Goal: Task Accomplishment & Management: Manage account settings

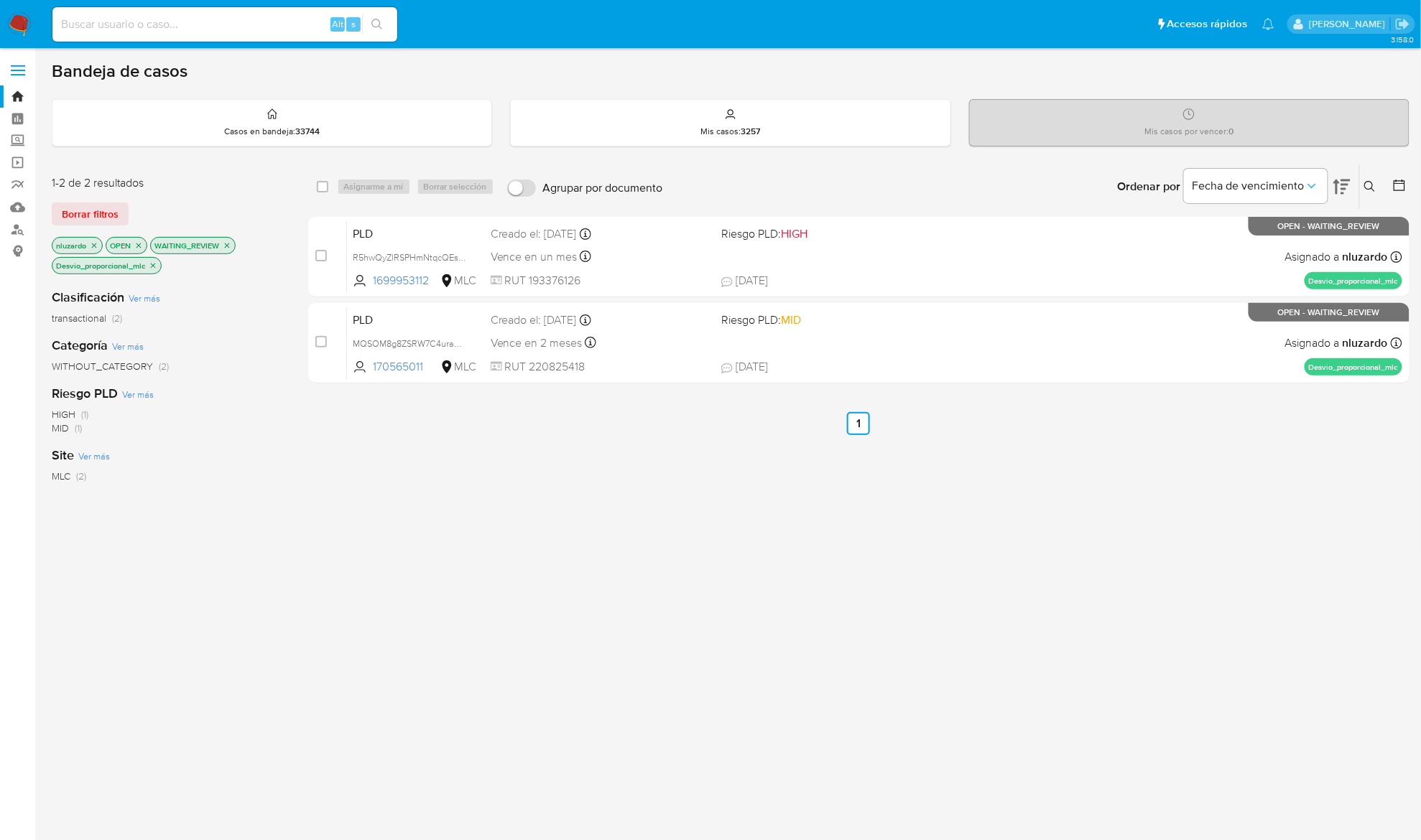
drag, startPoint x: 445, startPoint y: 283, endPoint x: 659, endPoint y: 661, distance: 434.4
click at [658, 658] on div "select-all-cases-checkbox Asignarme a mí Borrar selección Agrupar por documento…" at bounding box center [858, 499] width 1101 height 670
click at [662, 664] on div "select-all-cases-checkbox Asignarme a mí Borrar selección Agrupar por documento…" at bounding box center [858, 499] width 1101 height 670
drag, startPoint x: 914, startPoint y: 622, endPoint x: 1408, endPoint y: 285, distance: 598.0
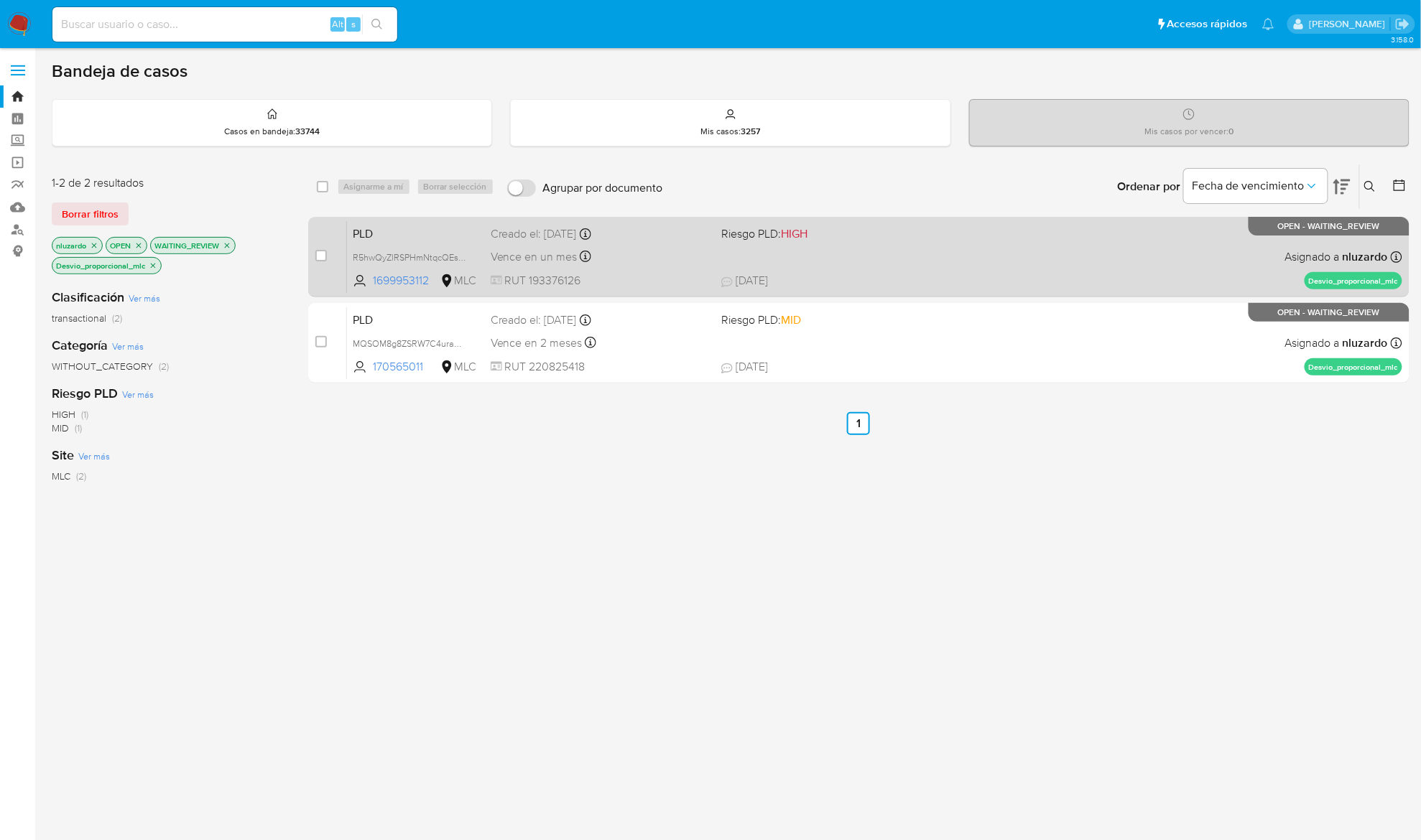
click at [915, 622] on div "select-all-cases-checkbox Asignarme a mí Borrar selección Agrupar por documento…" at bounding box center [858, 499] width 1101 height 670
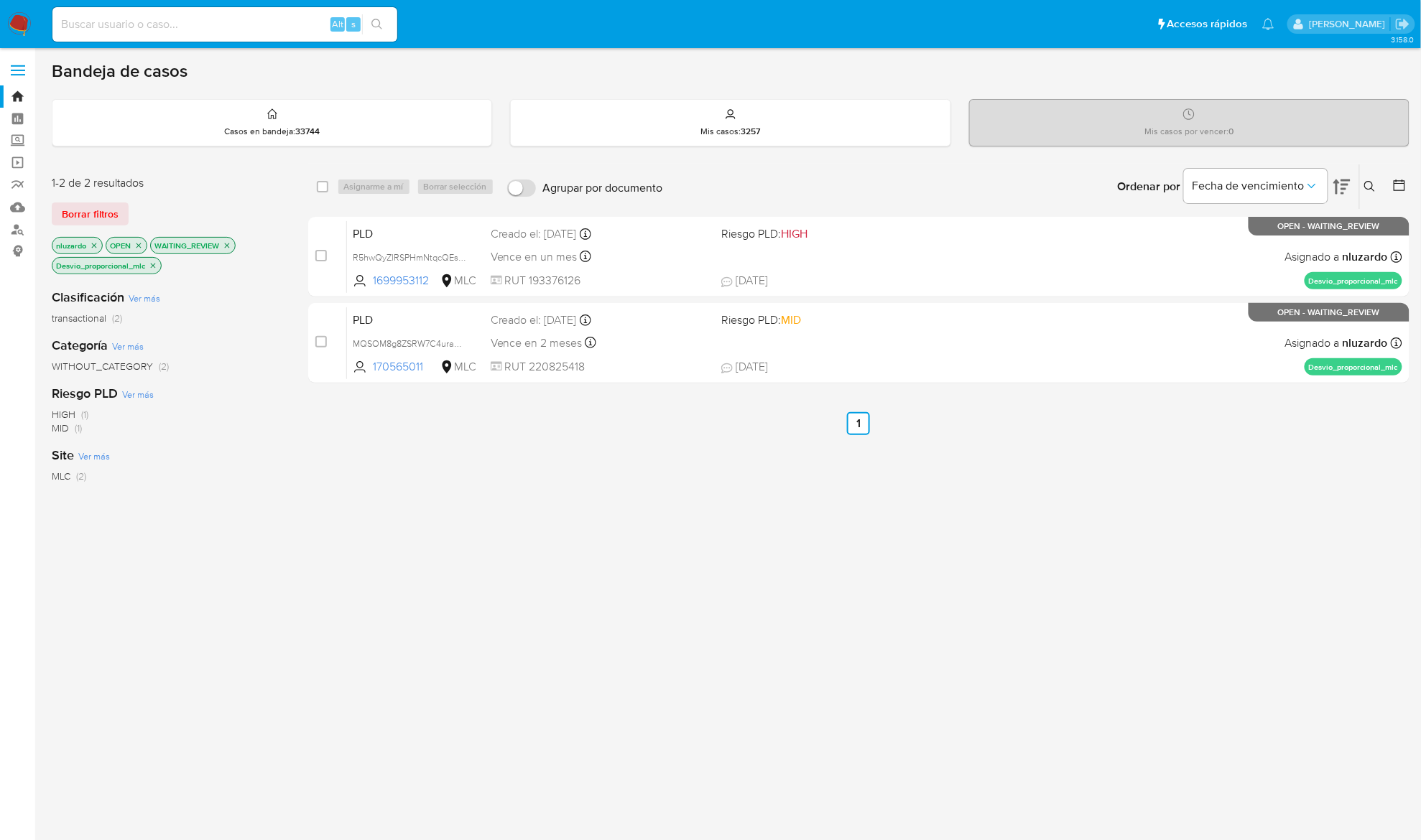
click at [836, 560] on div "select-all-cases-checkbox Asignarme a mí Borrar selección Agrupar por documento…" at bounding box center [858, 499] width 1101 height 670
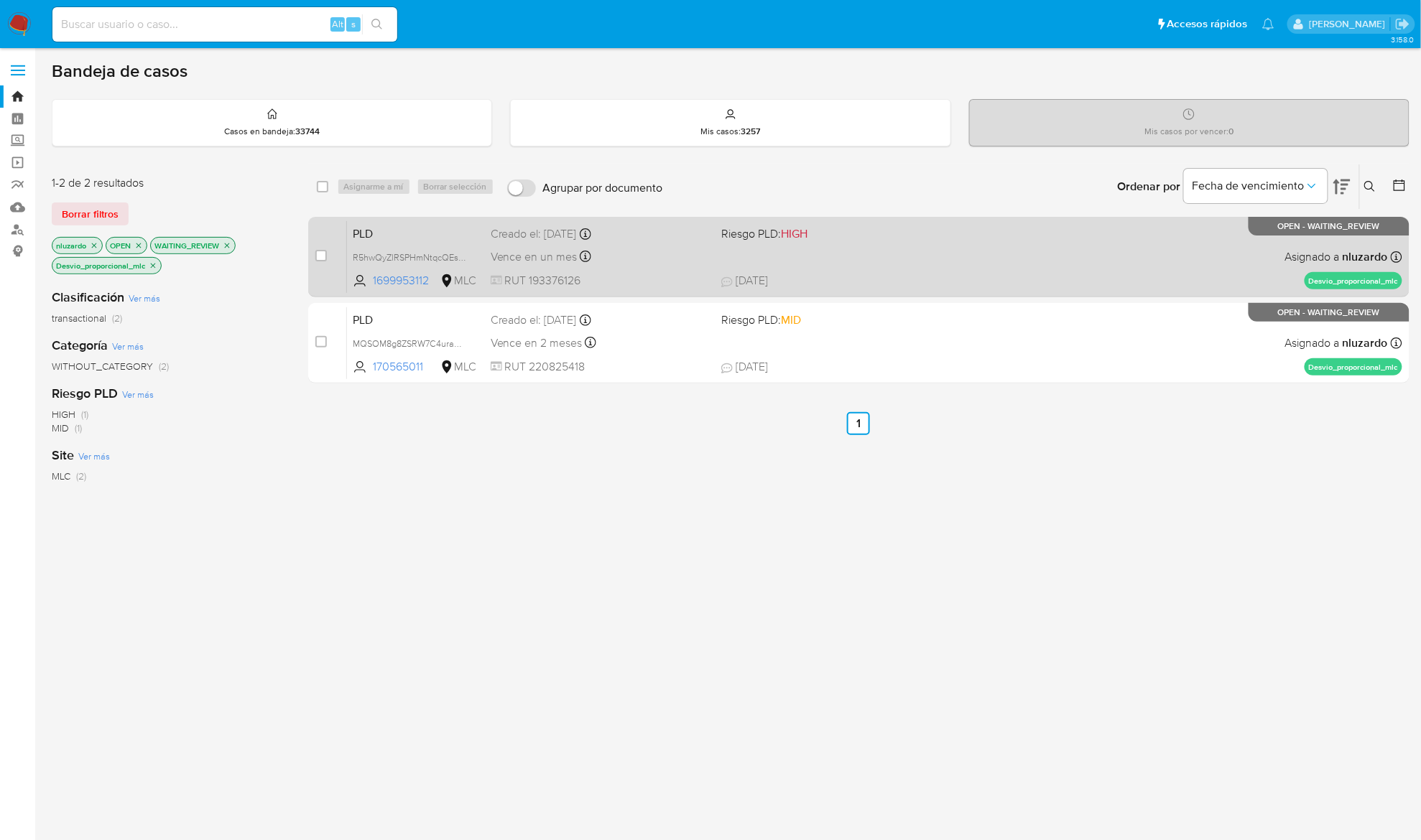
click at [917, 265] on div "PLD R5hwQyZlRSPHmNtqcQEsp37u 1699953112 MLC Riesgo PLD: HIGH Creado el: [DATE] …" at bounding box center [874, 257] width 1055 height 73
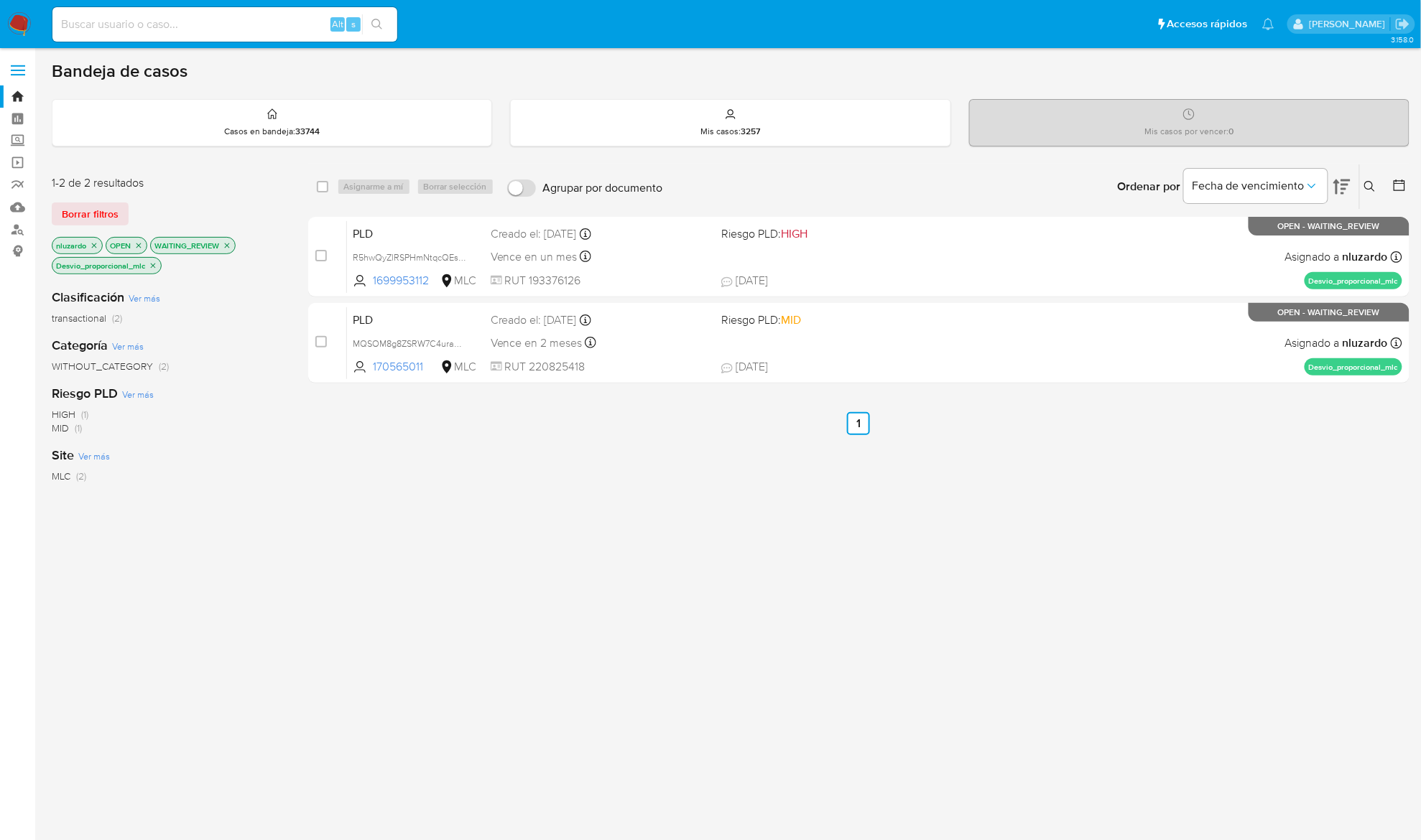
click at [963, 512] on div "select-all-cases-checkbox Asignarme a mí Borrar selección Agrupar por documento…" at bounding box center [858, 499] width 1101 height 670
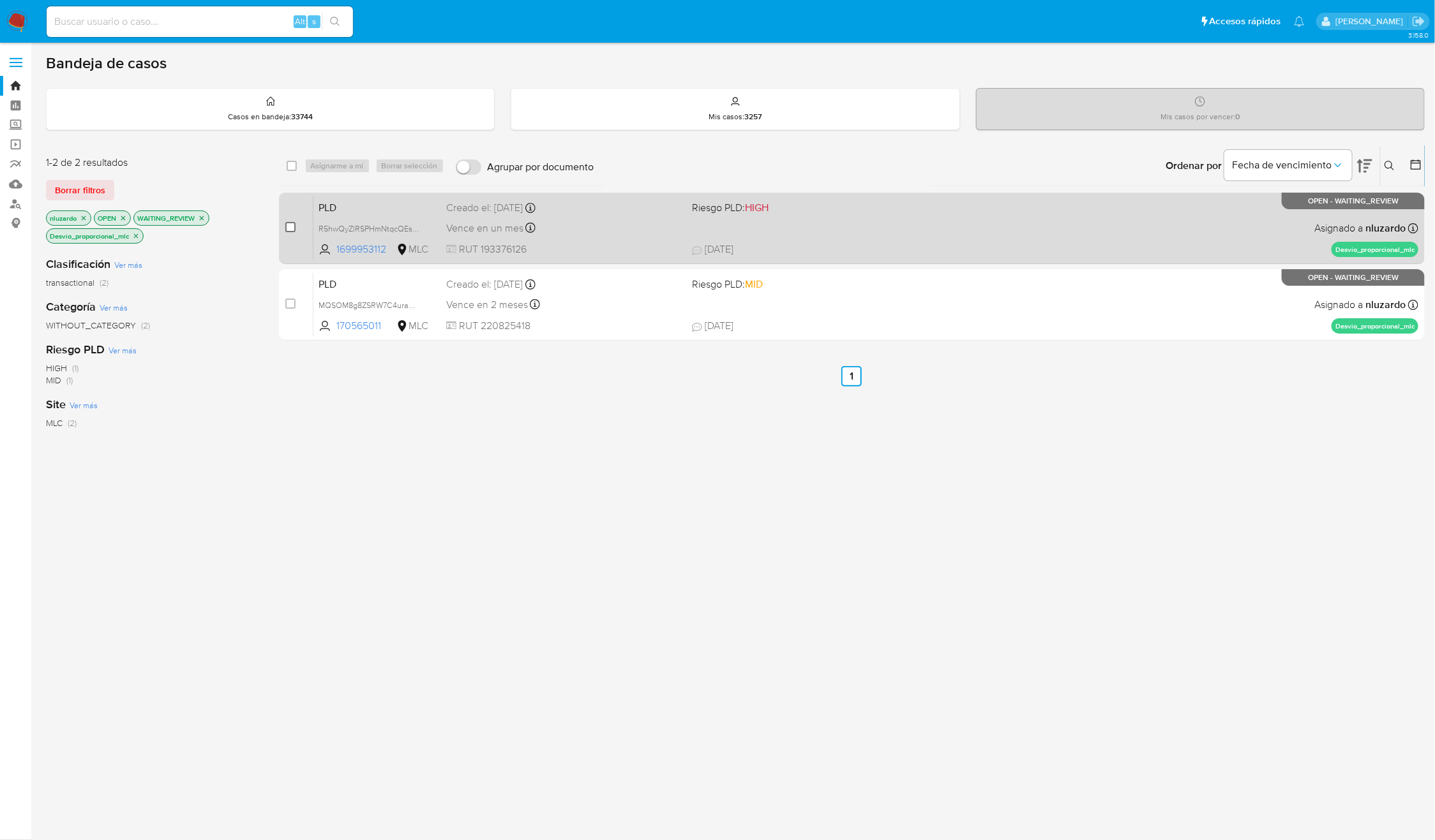
click at [286, 228] on div "case-item-checkbox No es posible asignar el caso PLD R5hwQyZlRSPHmNtqcQEsp37u 1…" at bounding box center [852, 228] width 1147 height 71
click at [293, 228] on input "checkbox" at bounding box center [290, 227] width 10 height 10
checkbox input "true"
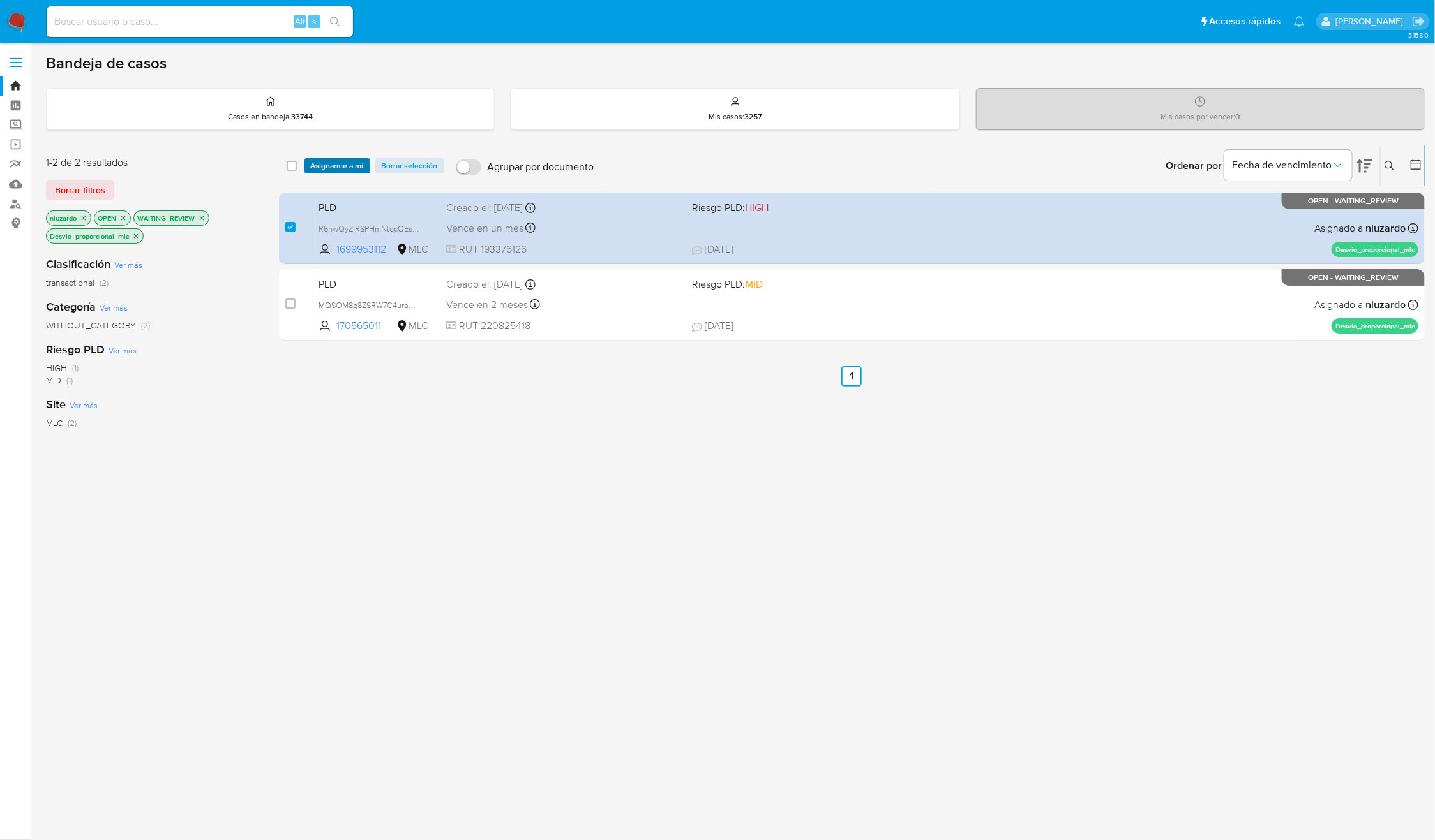
click at [320, 172] on span "Asignarme a mí" at bounding box center [337, 166] width 53 height 13
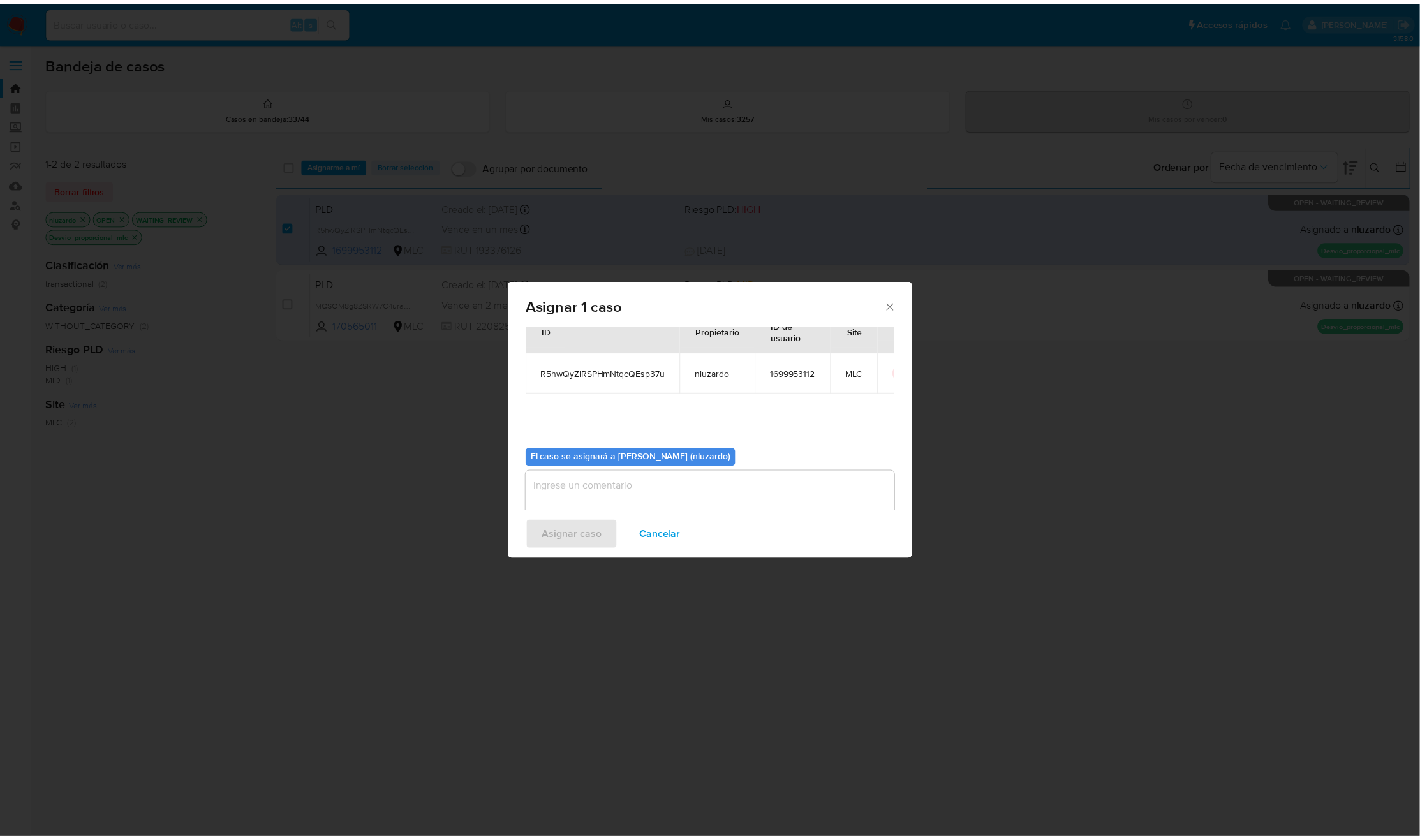
scroll to position [65, 0]
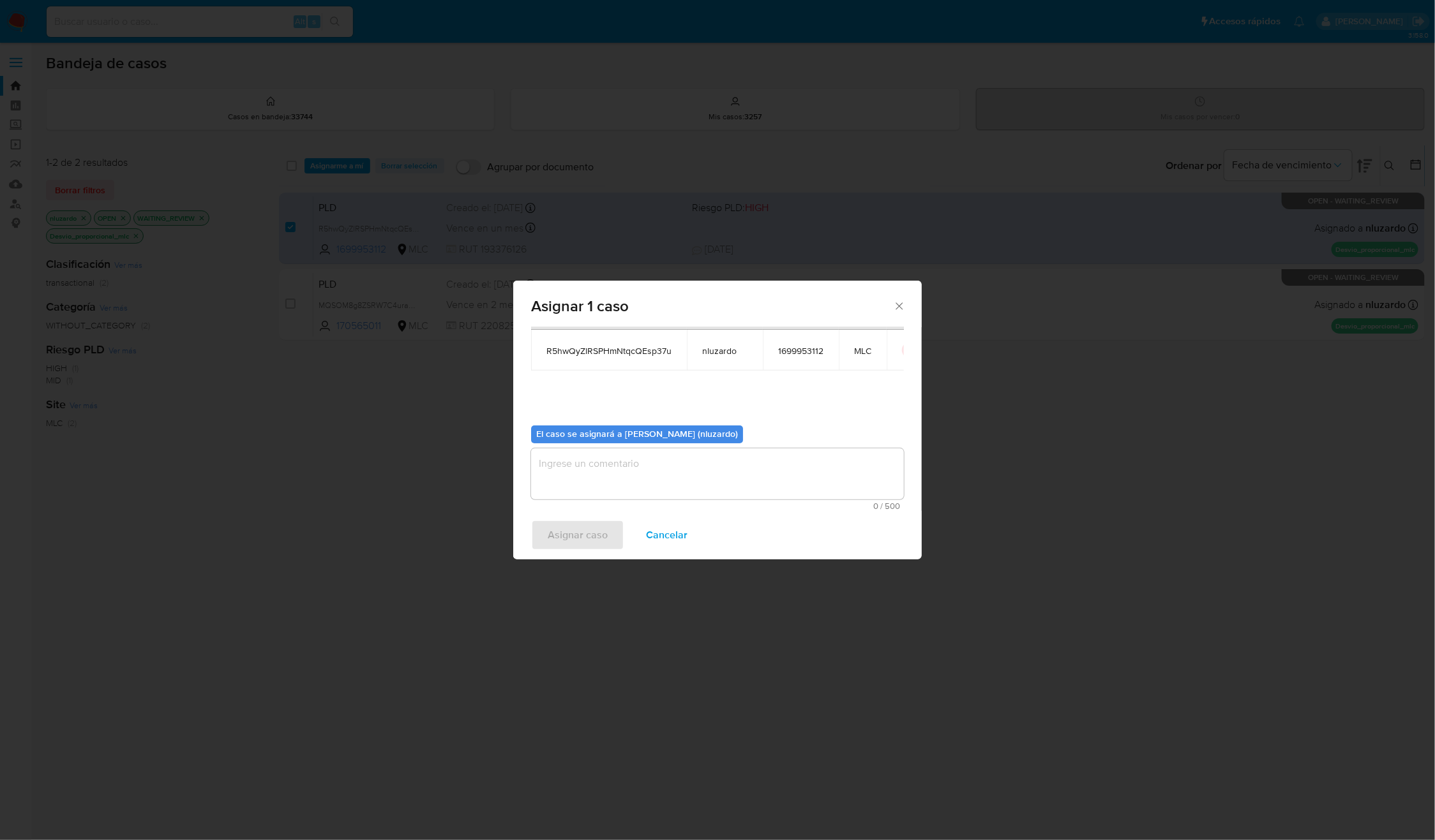
click at [590, 478] on textarea "assign-modal" at bounding box center [717, 474] width 373 height 51
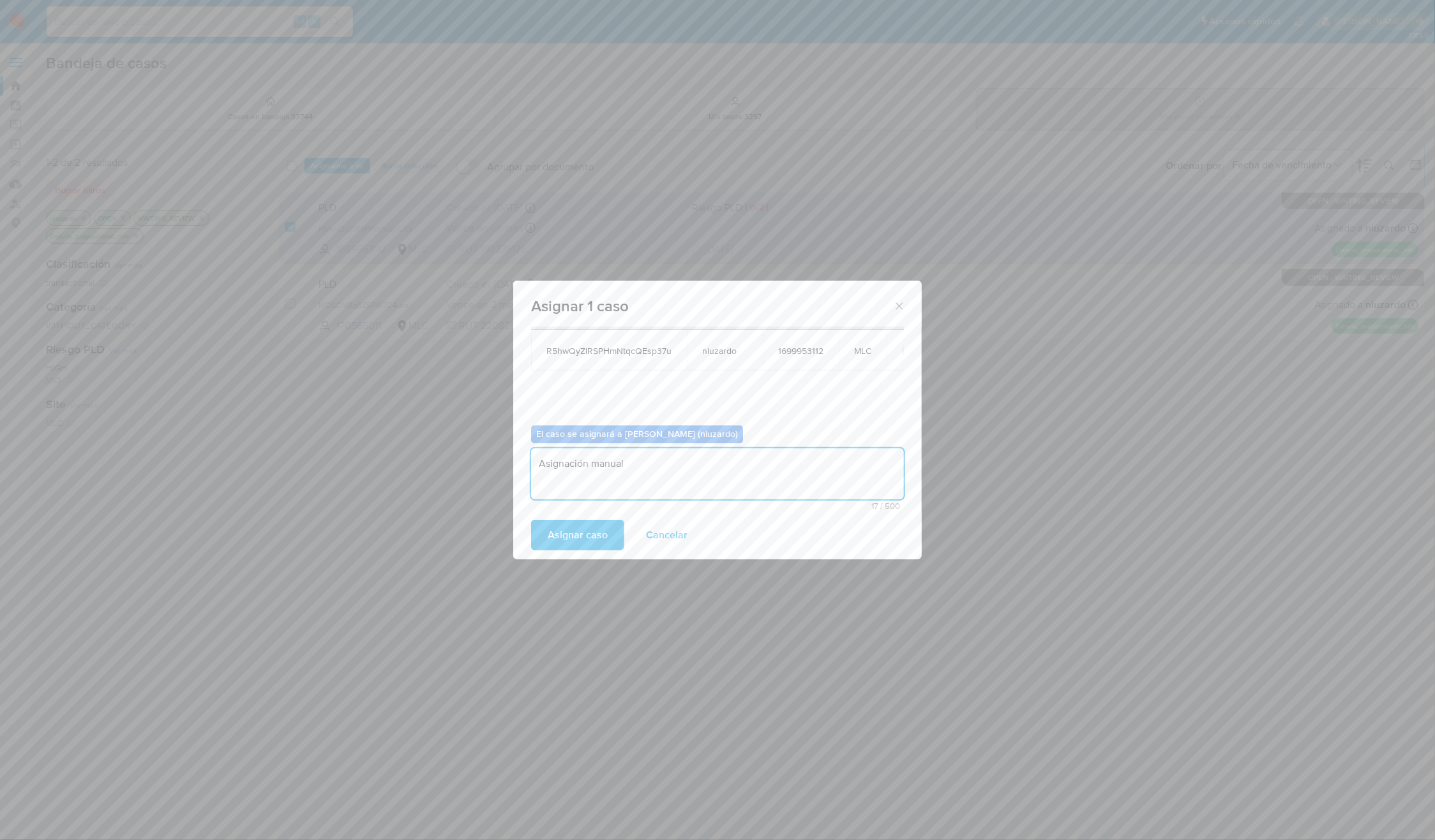
type textarea "Asignación manual"
click at [584, 521] on div "Asignar caso Cancelar" at bounding box center [718, 535] width 409 height 48
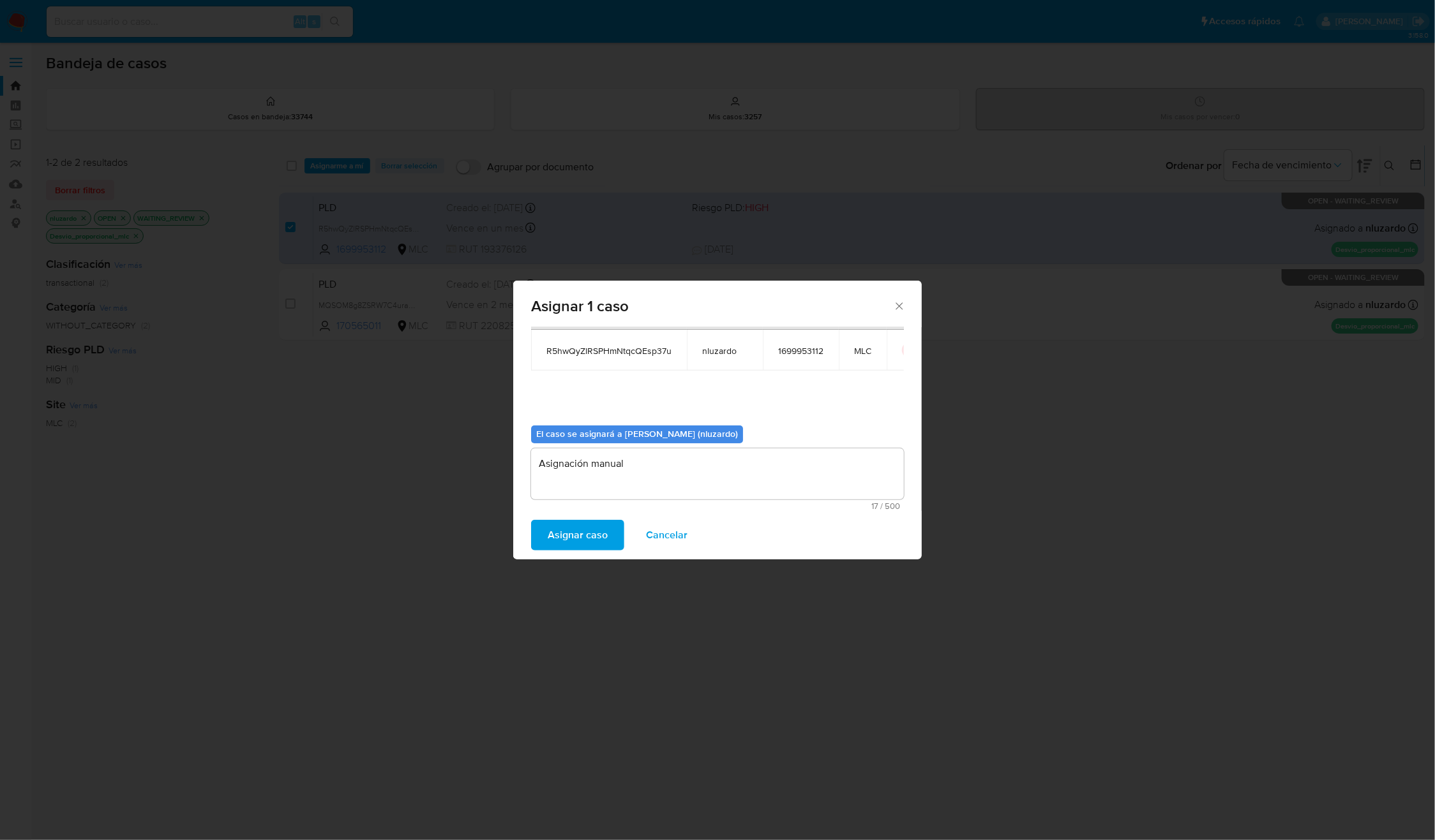
click at [580, 531] on span "Asignar caso" at bounding box center [578, 535] width 60 height 28
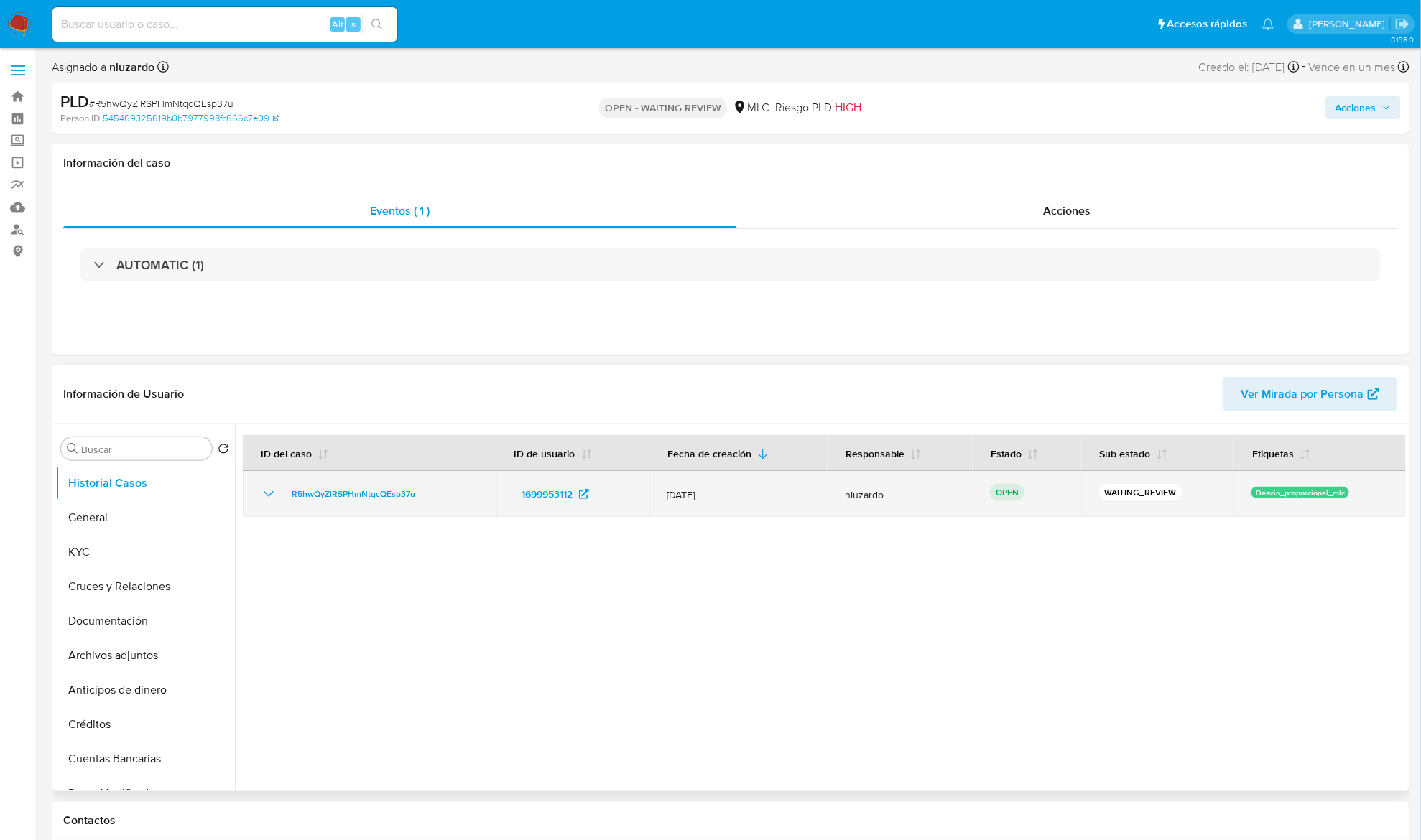
select select "10"
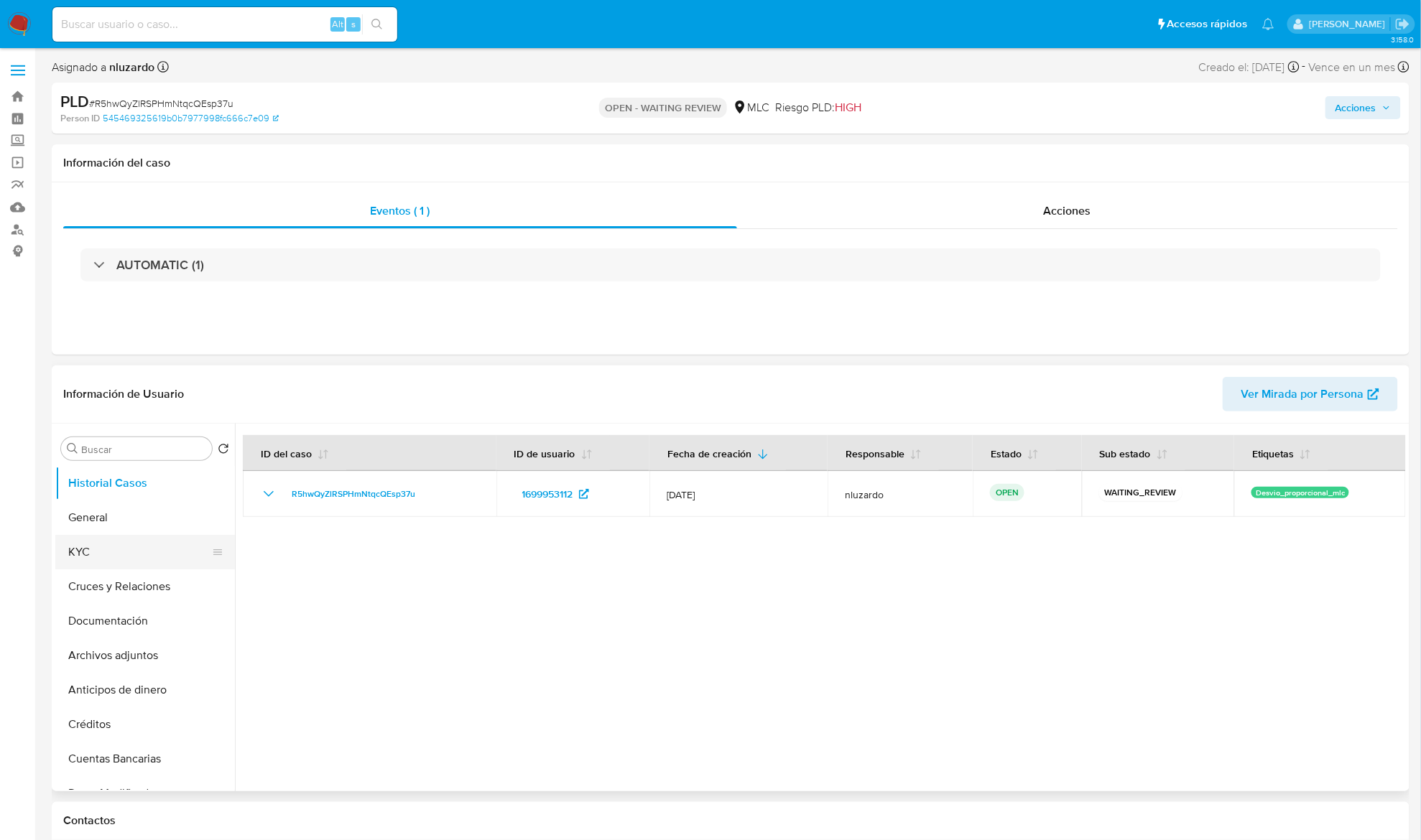
click at [132, 555] on button "KYC" at bounding box center [139, 551] width 168 height 34
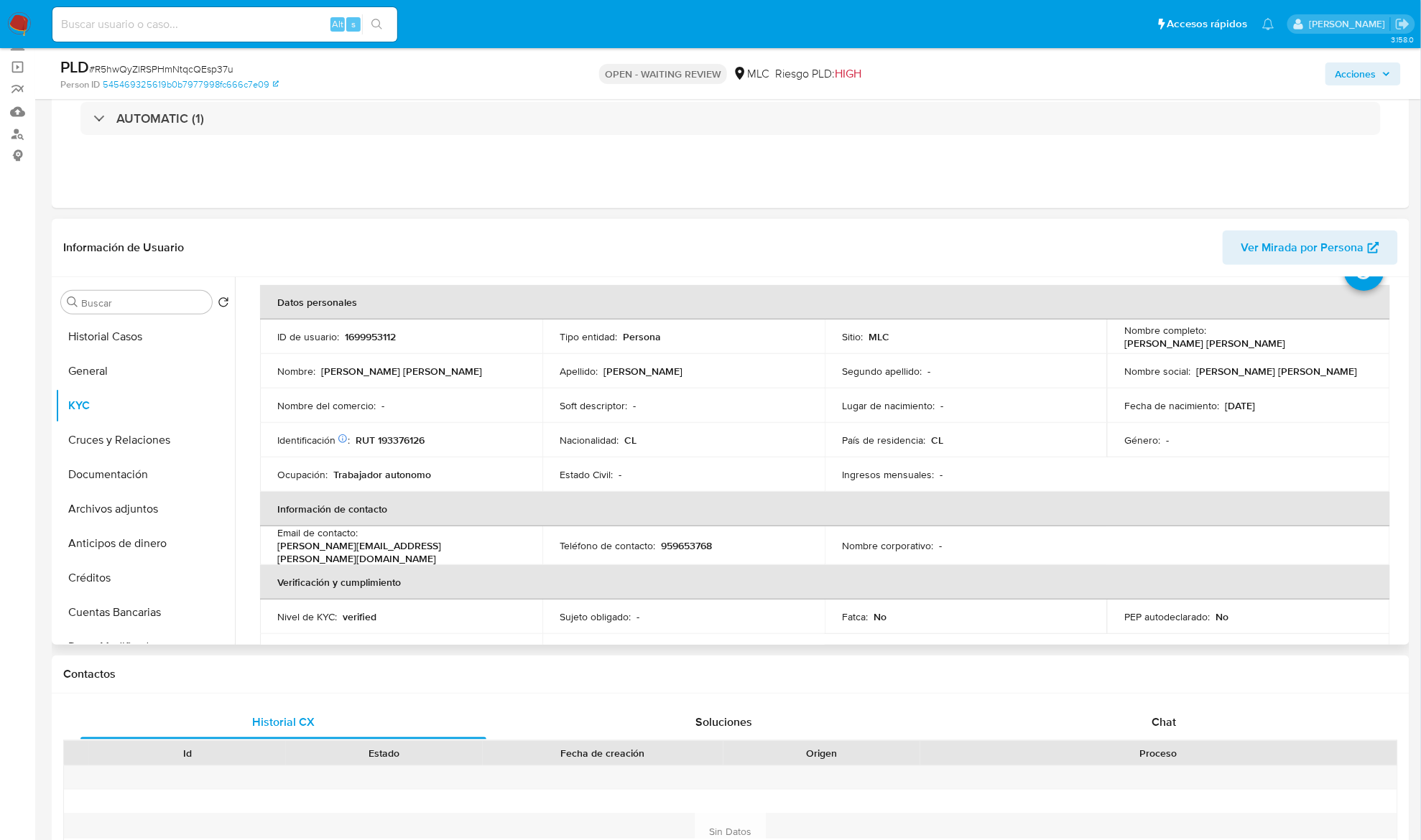
scroll to position [56, 0]
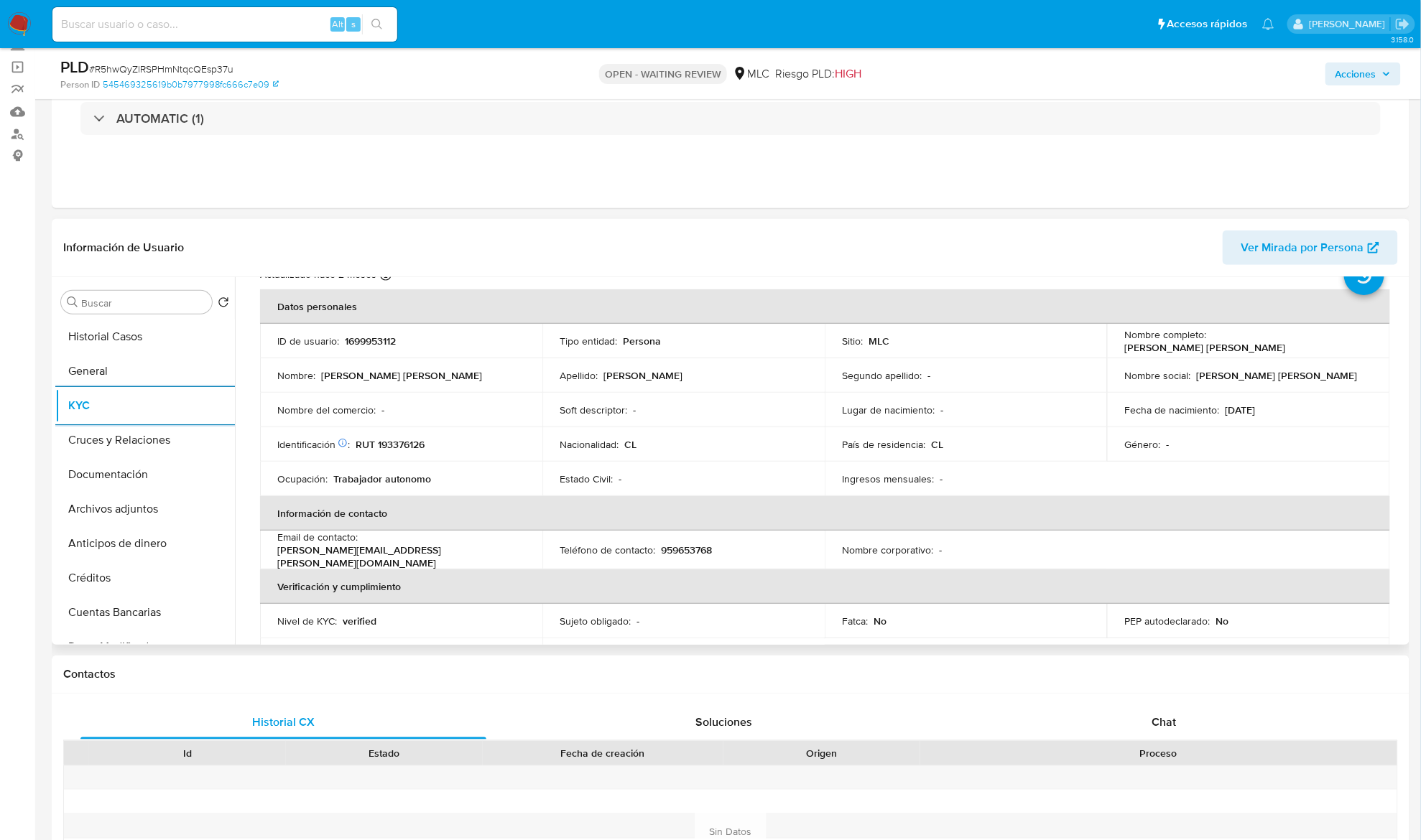
click at [386, 341] on p "1699953112" at bounding box center [370, 341] width 51 height 13
copy p "1699953112"
click at [212, 34] on div "Alt s" at bounding box center [225, 24] width 345 height 34
click at [217, 26] on input at bounding box center [225, 24] width 345 height 18
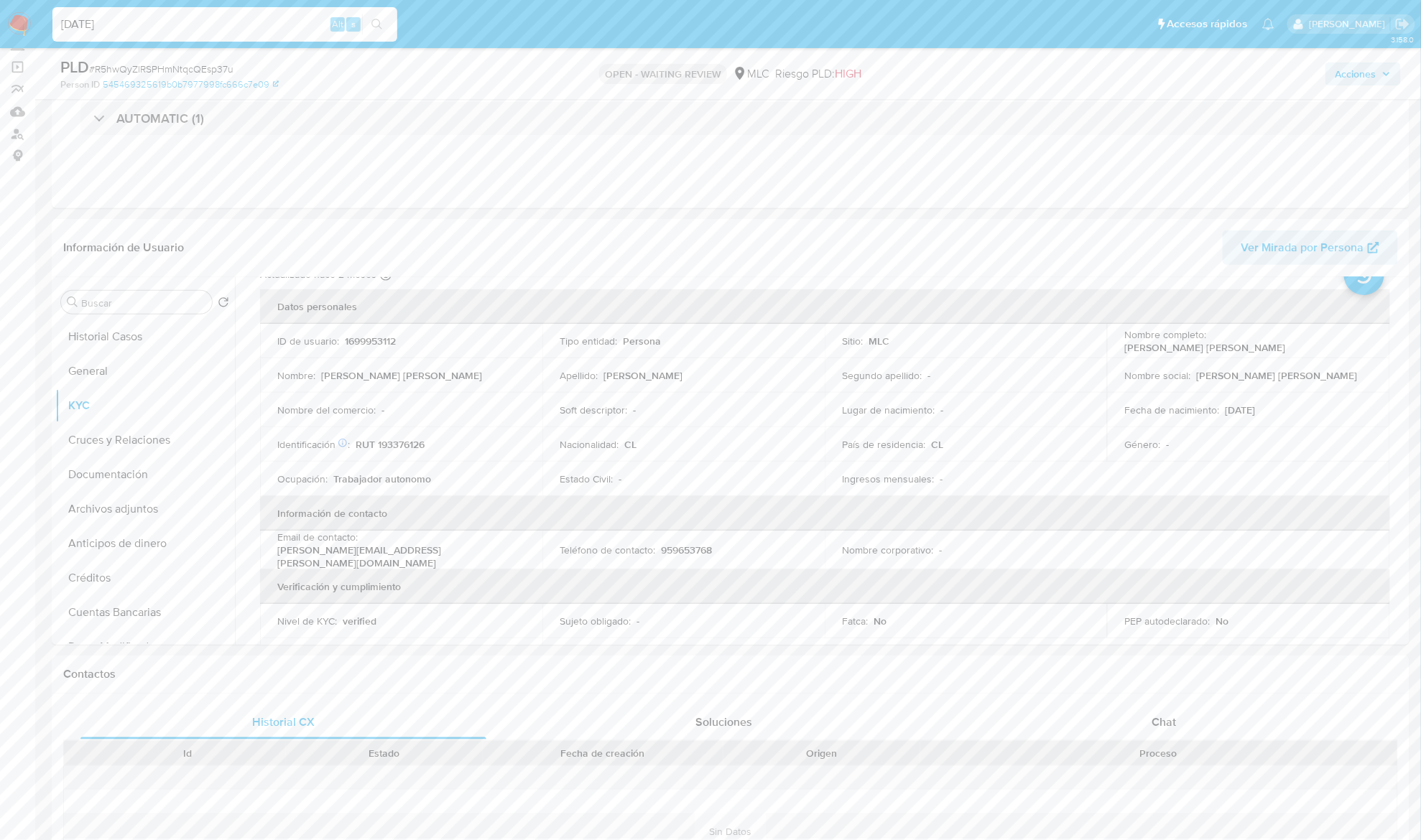
type input "11/09/2025"
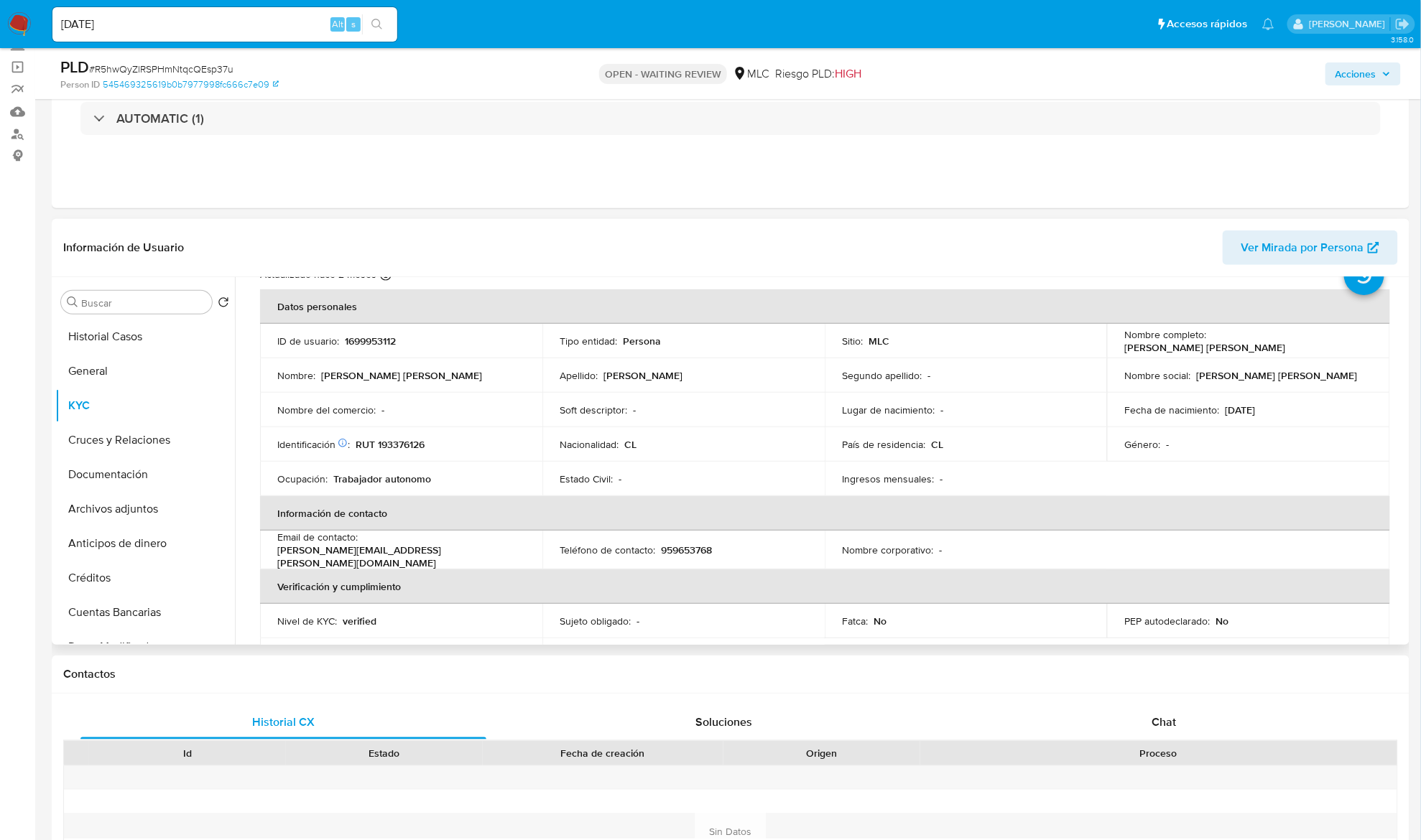
click at [1138, 354] on td "Nombre completo : Tamara Angélica Ormeño Martínez" at bounding box center [1248, 341] width 282 height 34
click at [1138, 349] on p "Tamara Angélica Ormeño Martínez" at bounding box center [1204, 347] width 161 height 13
drag, startPoint x: 1225, startPoint y: 345, endPoint x: 1296, endPoint y: 345, distance: 71.0
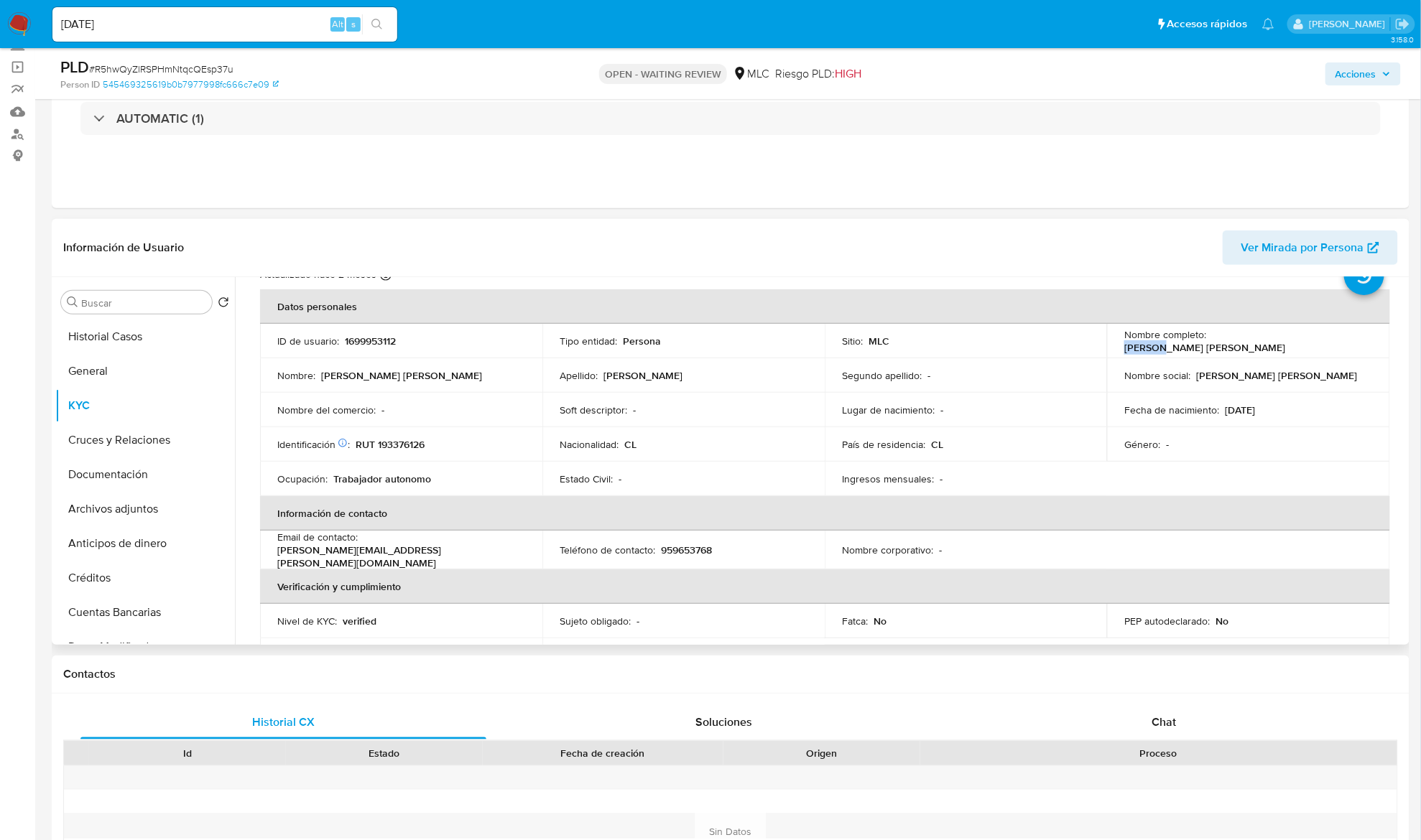
click at [1296, 345] on div "Nombre completo : Tamara Angélica Ormeño Martínez" at bounding box center [1248, 341] width 248 height 26
copy p "Tamara Angélica Ormeño Martínez"
drag, startPoint x: 466, startPoint y: 455, endPoint x: 414, endPoint y: 468, distance: 53.6
click at [460, 460] on td "Identificación Nº de serie: 531777855 : RUT 193376126" at bounding box center [400, 444] width 282 height 34
click at [393, 442] on p "RUT 193376126" at bounding box center [390, 444] width 69 height 13
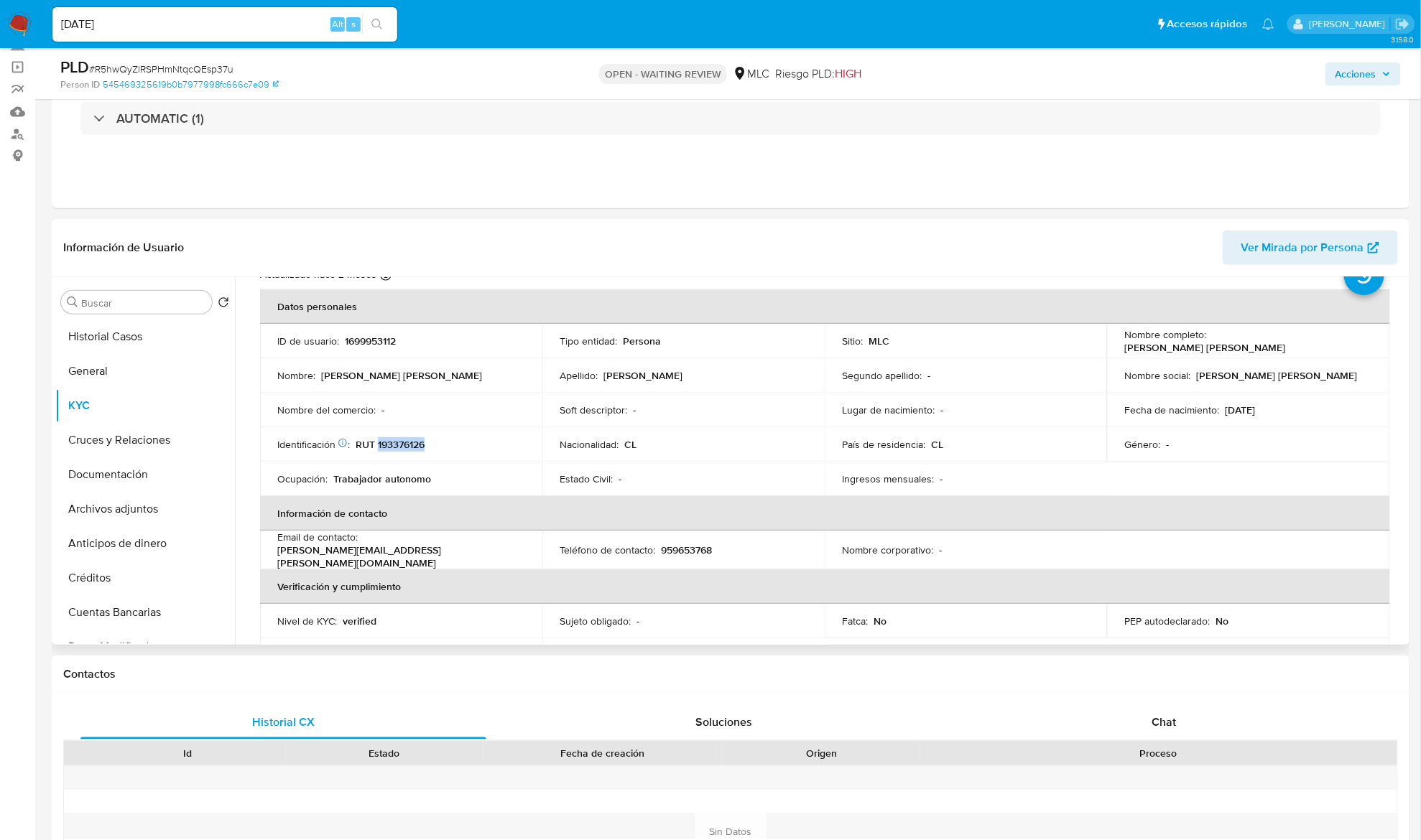
click at [393, 442] on p "RUT 193376126" at bounding box center [390, 444] width 69 height 13
copy p "193376126"
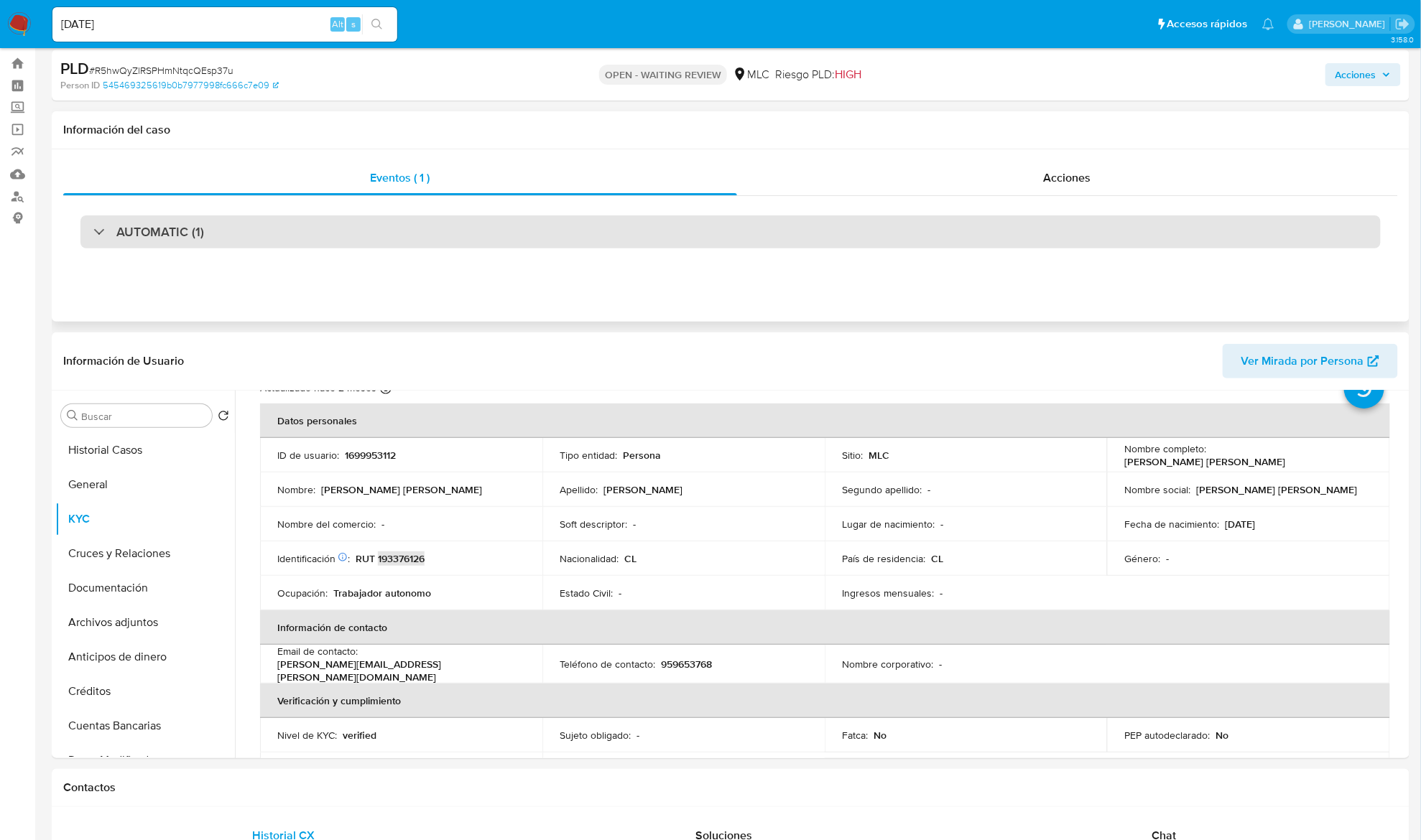
scroll to position [0, 0]
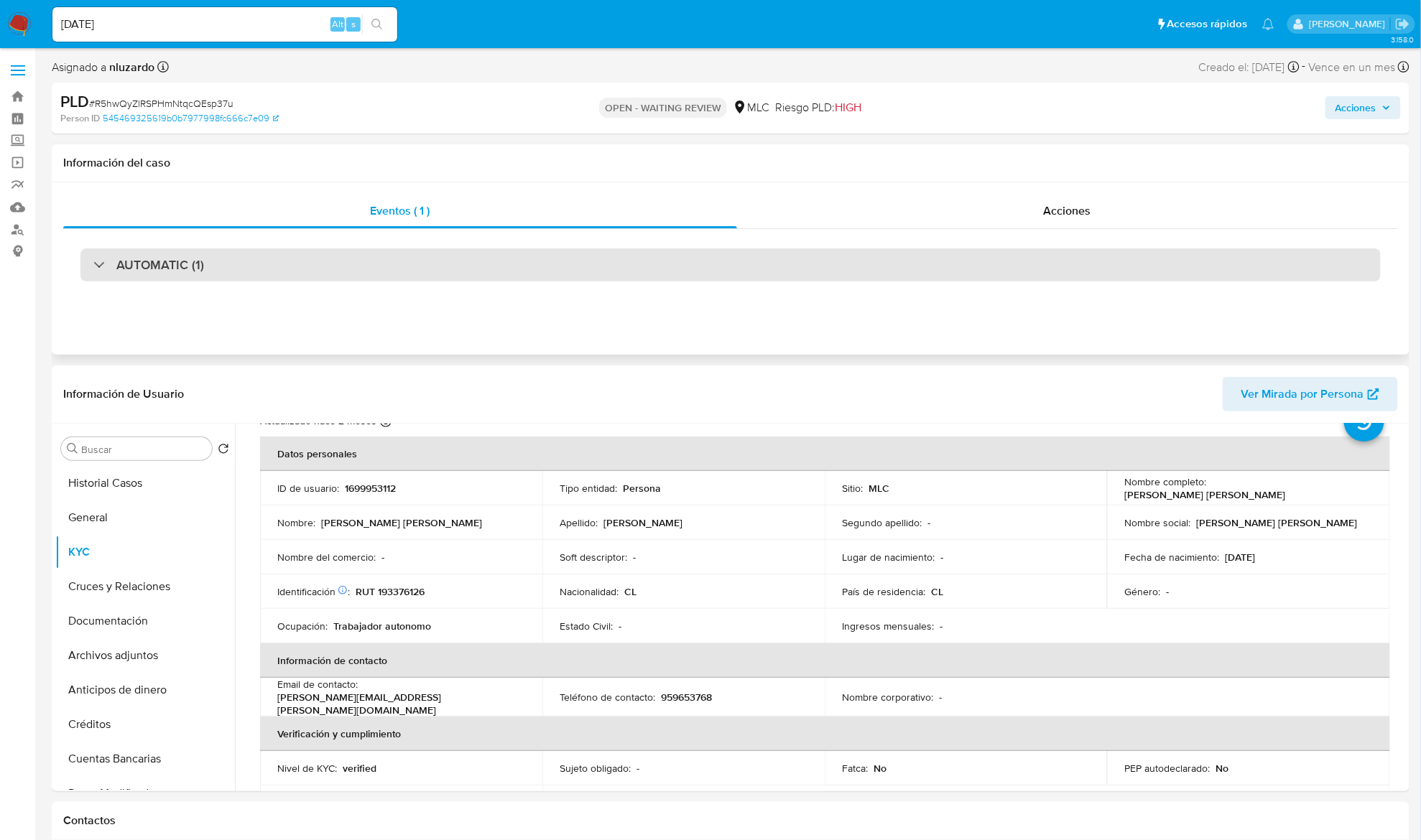
click at [163, 268] on h3 "AUTOMATIC (1)" at bounding box center [160, 265] width 88 height 16
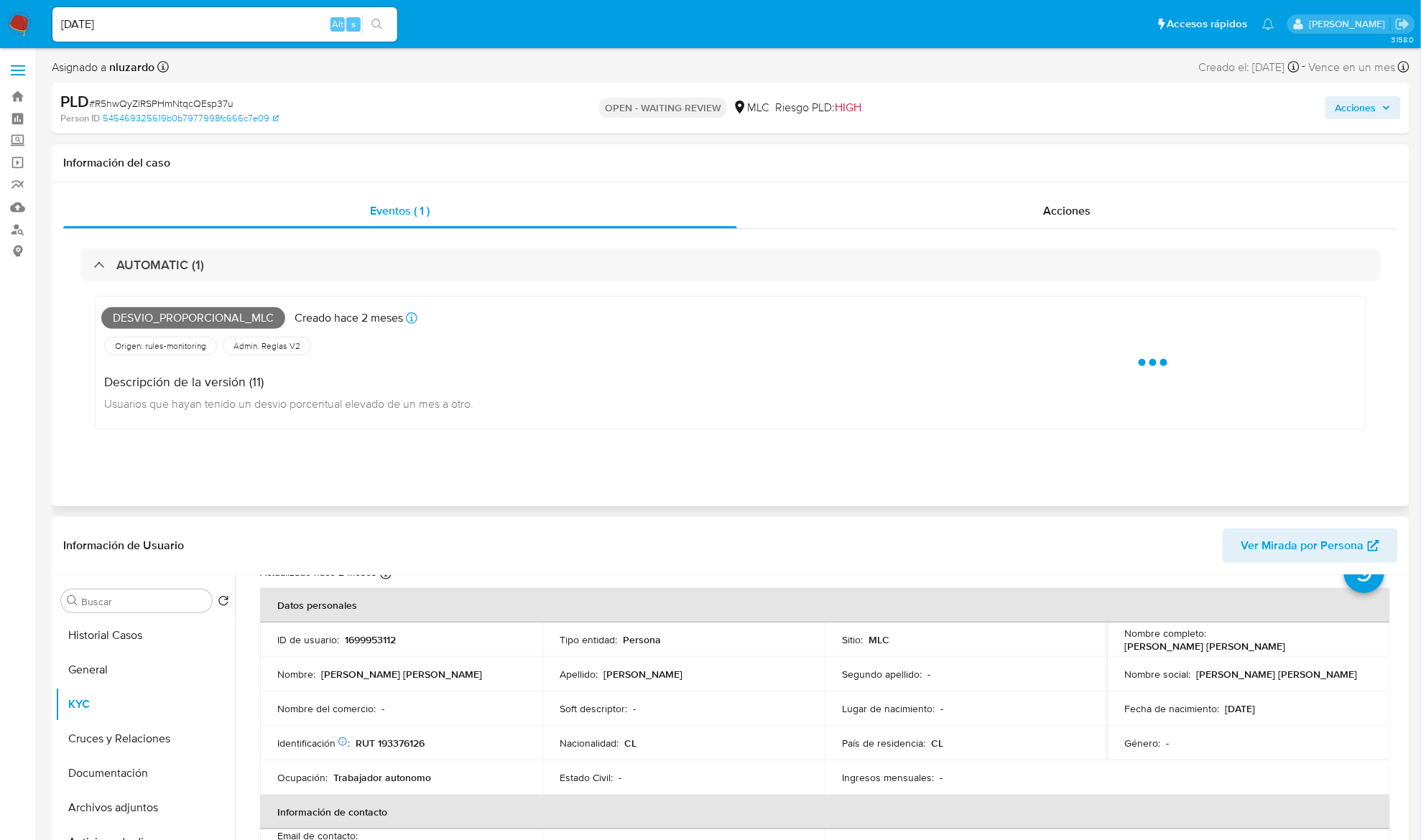
click at [180, 310] on span "Desvio_proporcional_mlc" at bounding box center [193, 318] width 184 height 21
copy span "Desvio_proporcional_mlc"
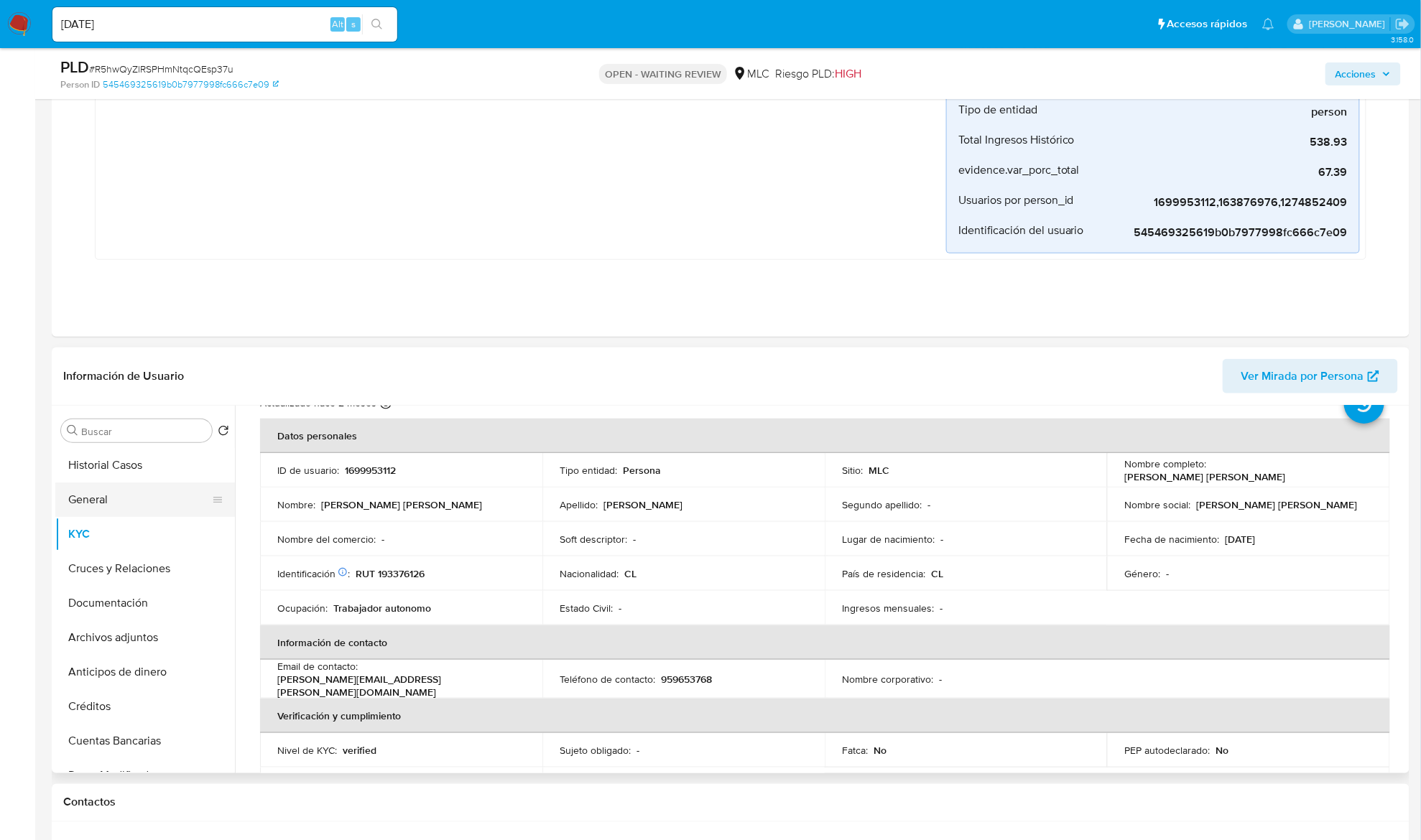
scroll to position [287, 0]
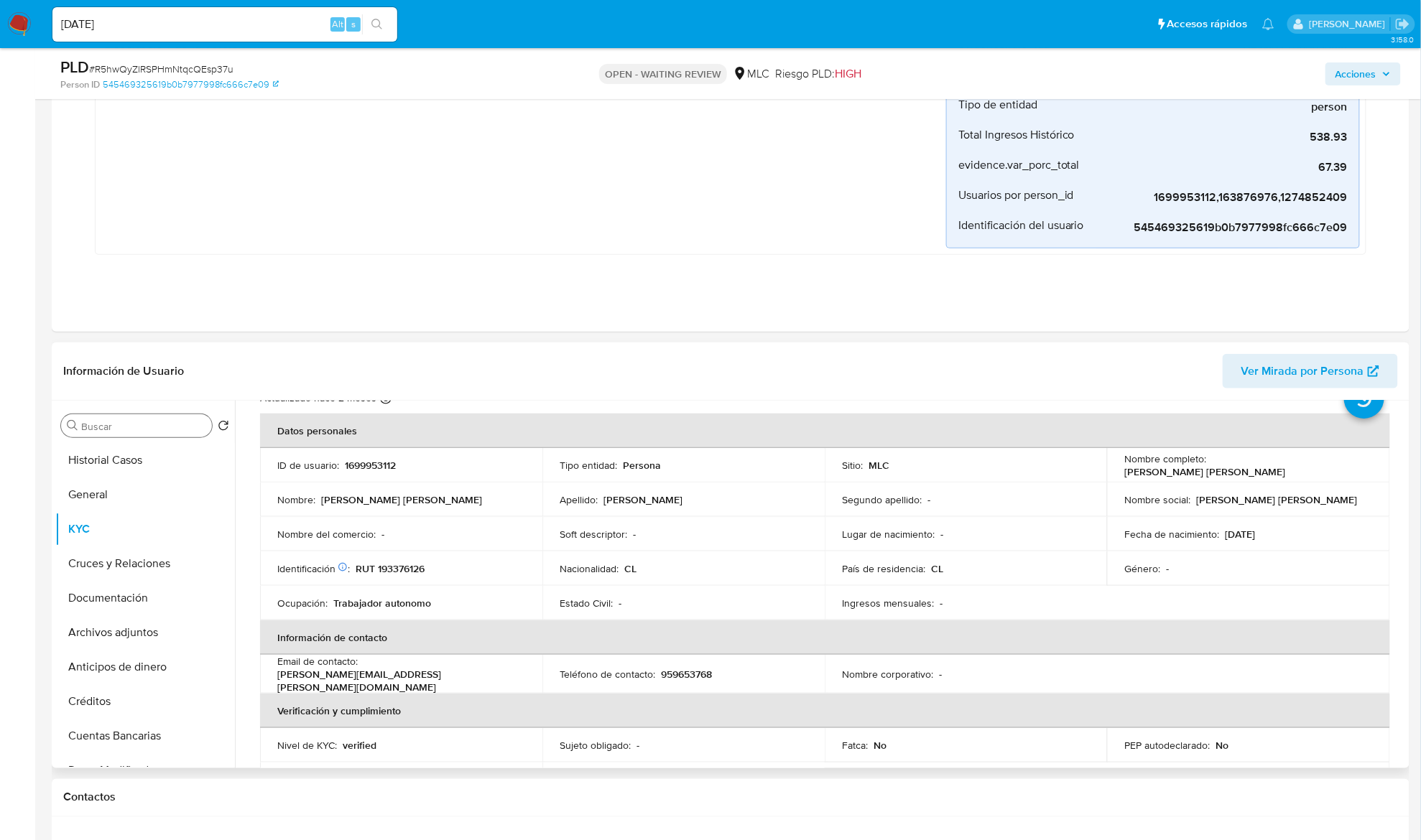
click at [124, 425] on input "Buscar" at bounding box center [144, 426] width 125 height 13
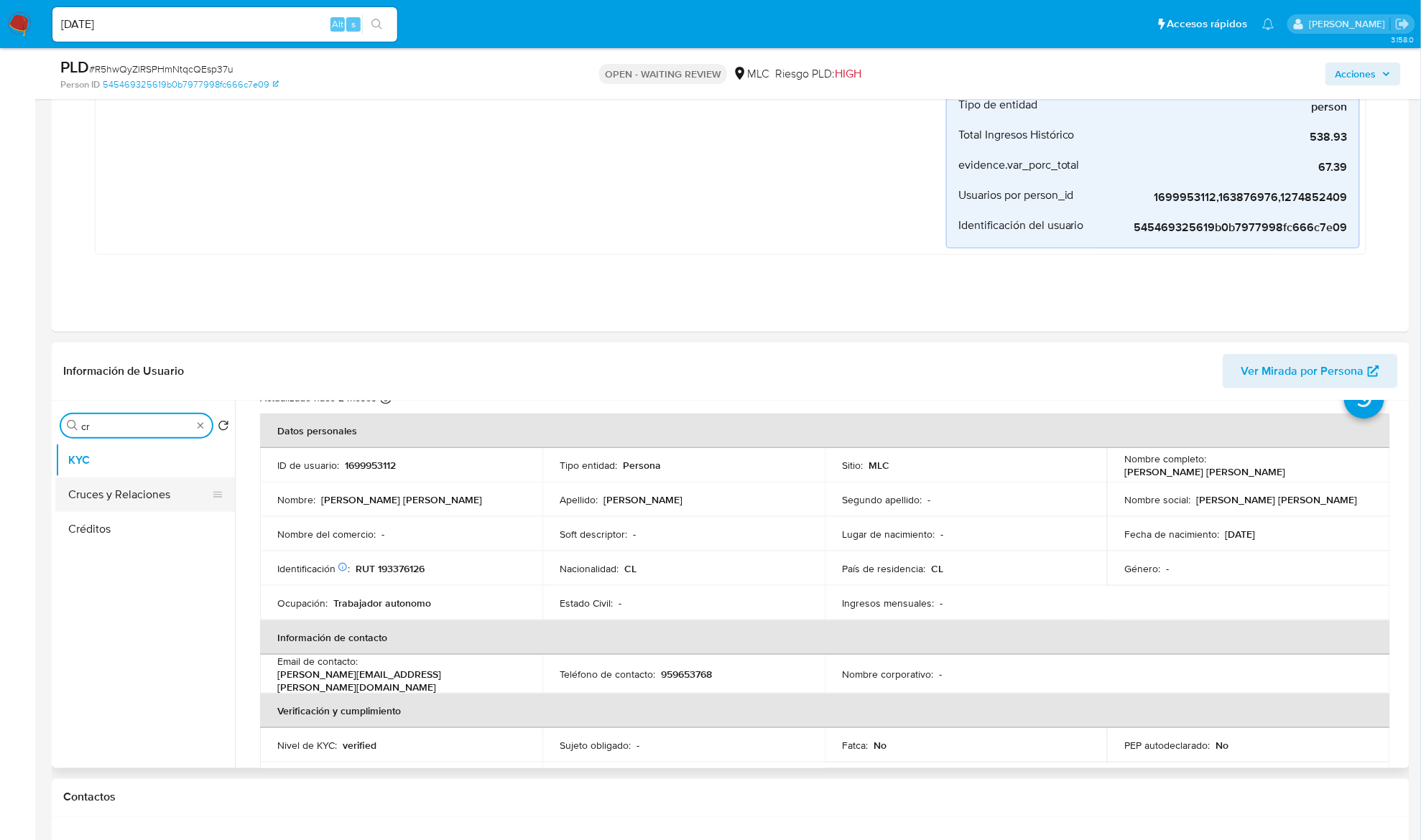
type input "cr"
click at [131, 491] on button "Cruces y Relaciones" at bounding box center [139, 494] width 168 height 34
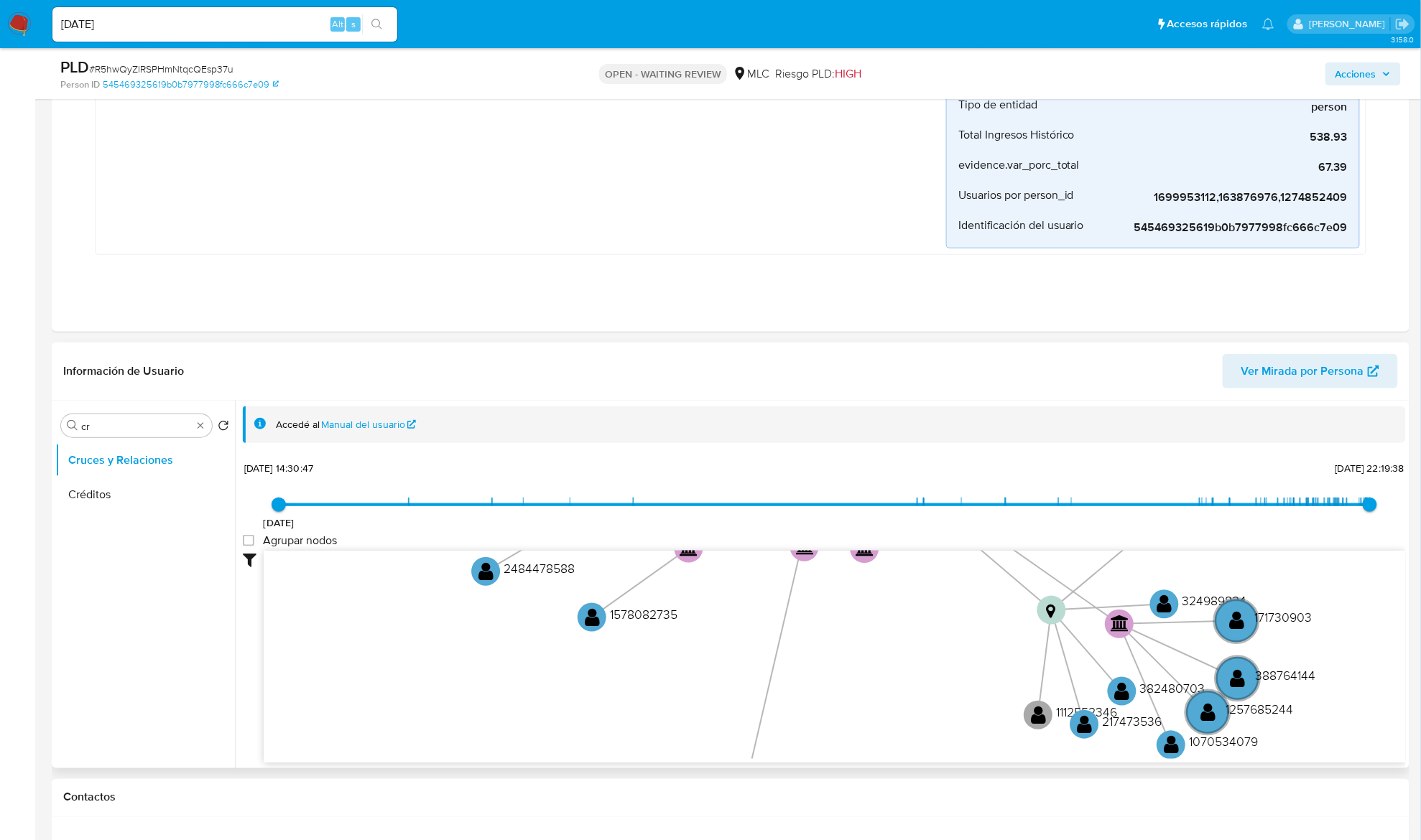
scroll to position [383, 0]
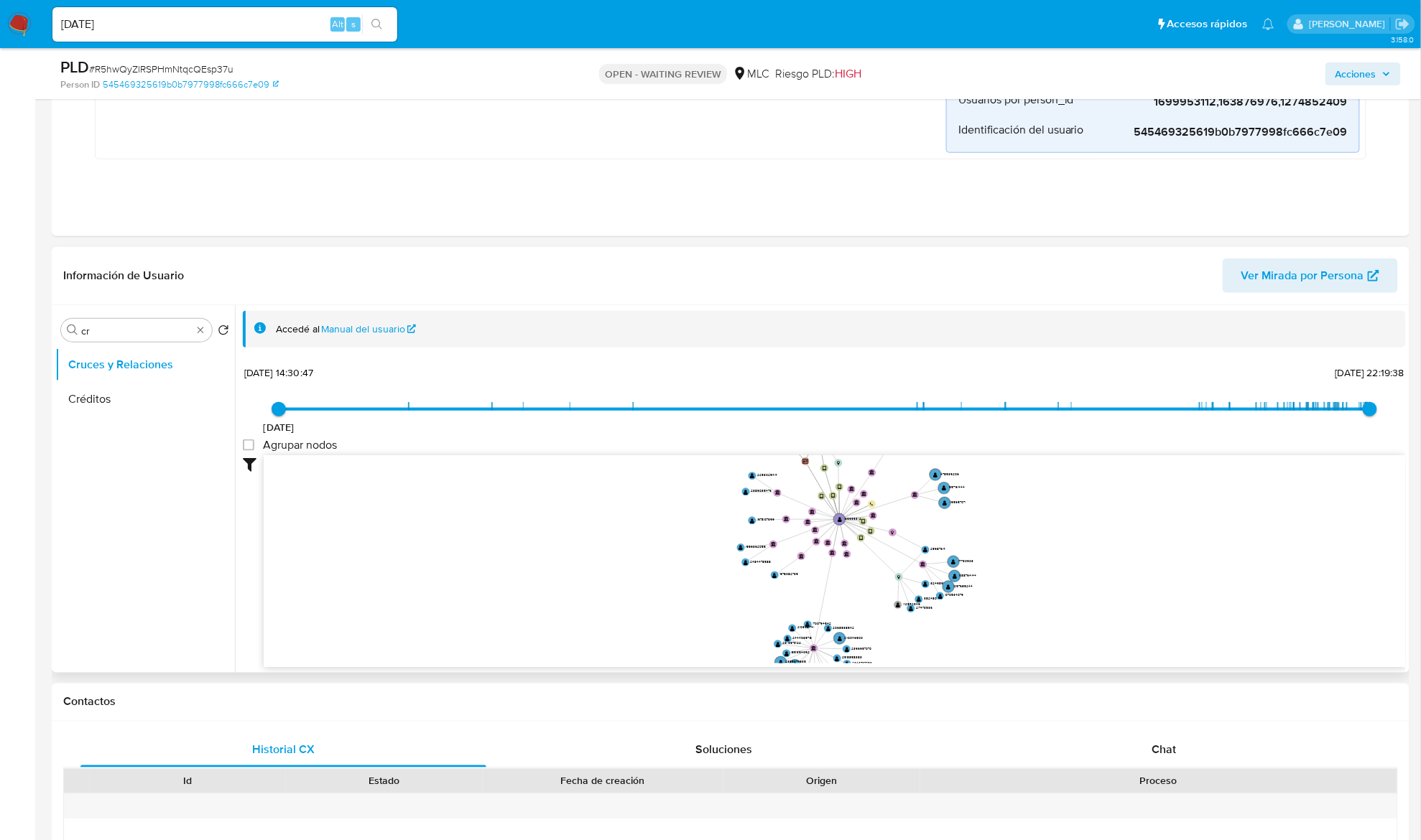
drag, startPoint x: 834, startPoint y: 528, endPoint x: 866, endPoint y: 579, distance: 60.2
click at [865, 583] on icon "device-65db375b2a81c94b849050b1  user-1699953112  1699953112 device-666169154…" at bounding box center [834, 559] width 1142 height 208
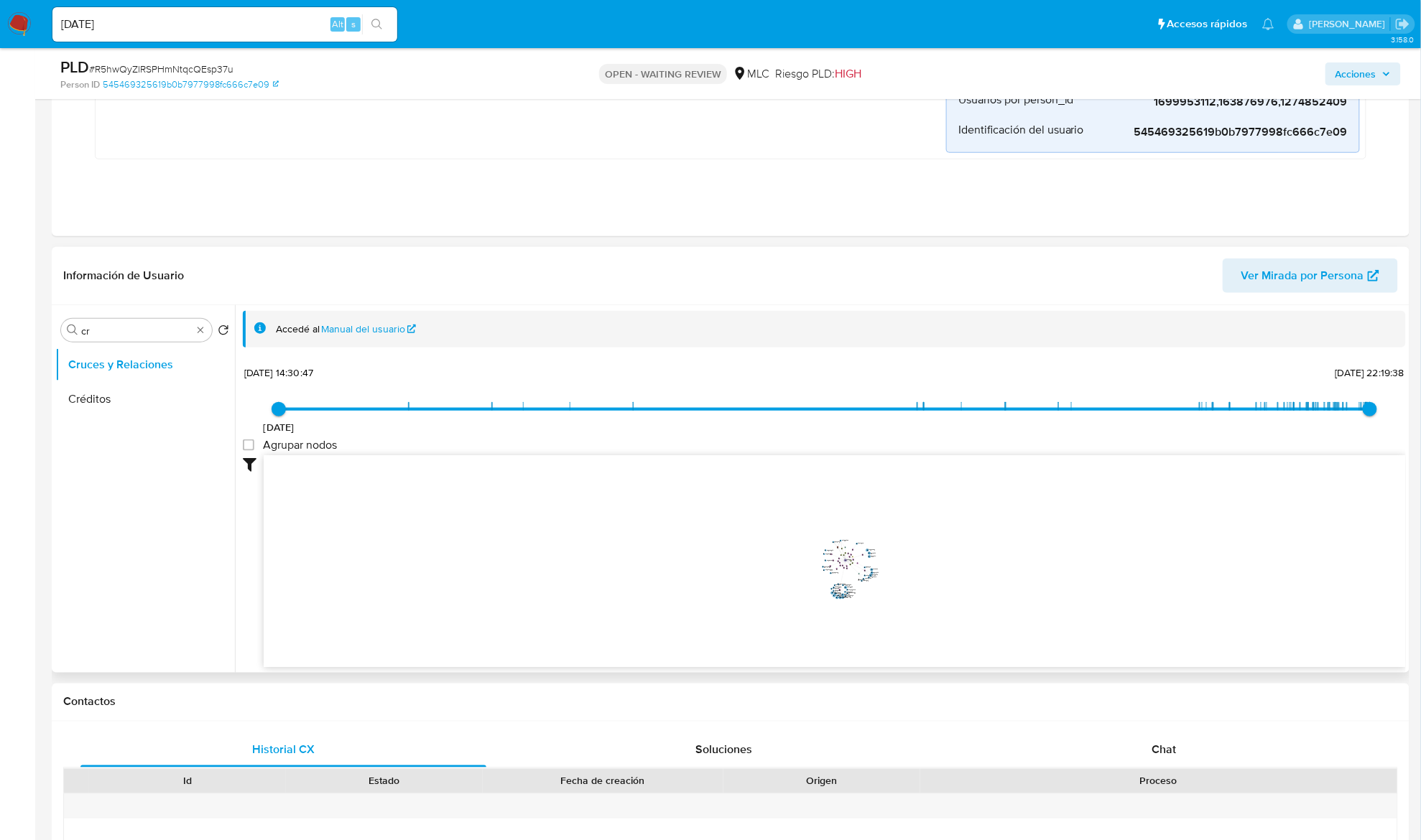
drag, startPoint x: 866, startPoint y: 571, endPoint x: 852, endPoint y: 570, distance: 14.0
click at [852, 570] on icon "device-65db375b2a81c94b849050b1  user-1699953112  1699953112 device-666169154…" at bounding box center [834, 559] width 1142 height 208
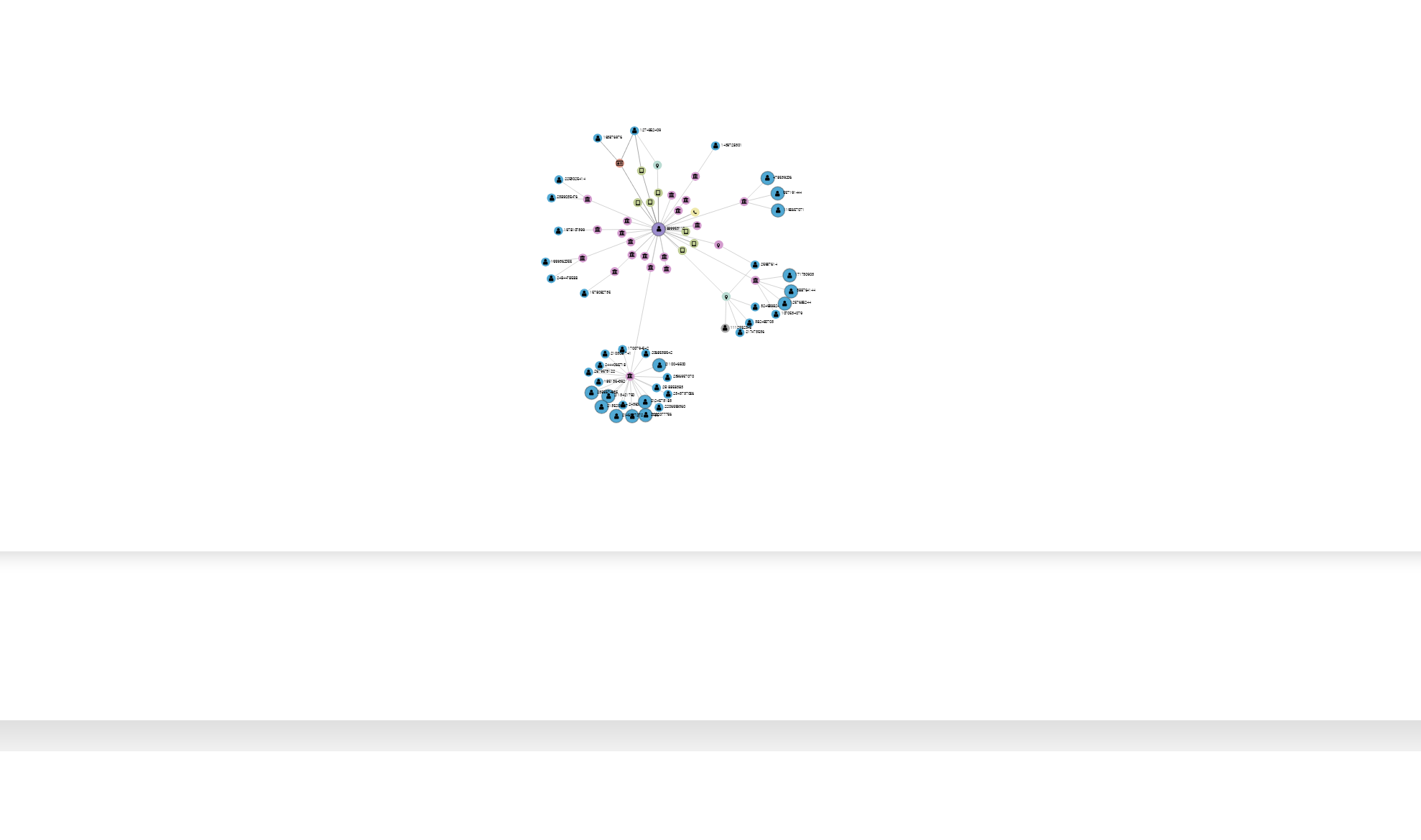
scroll to position [282, 0]
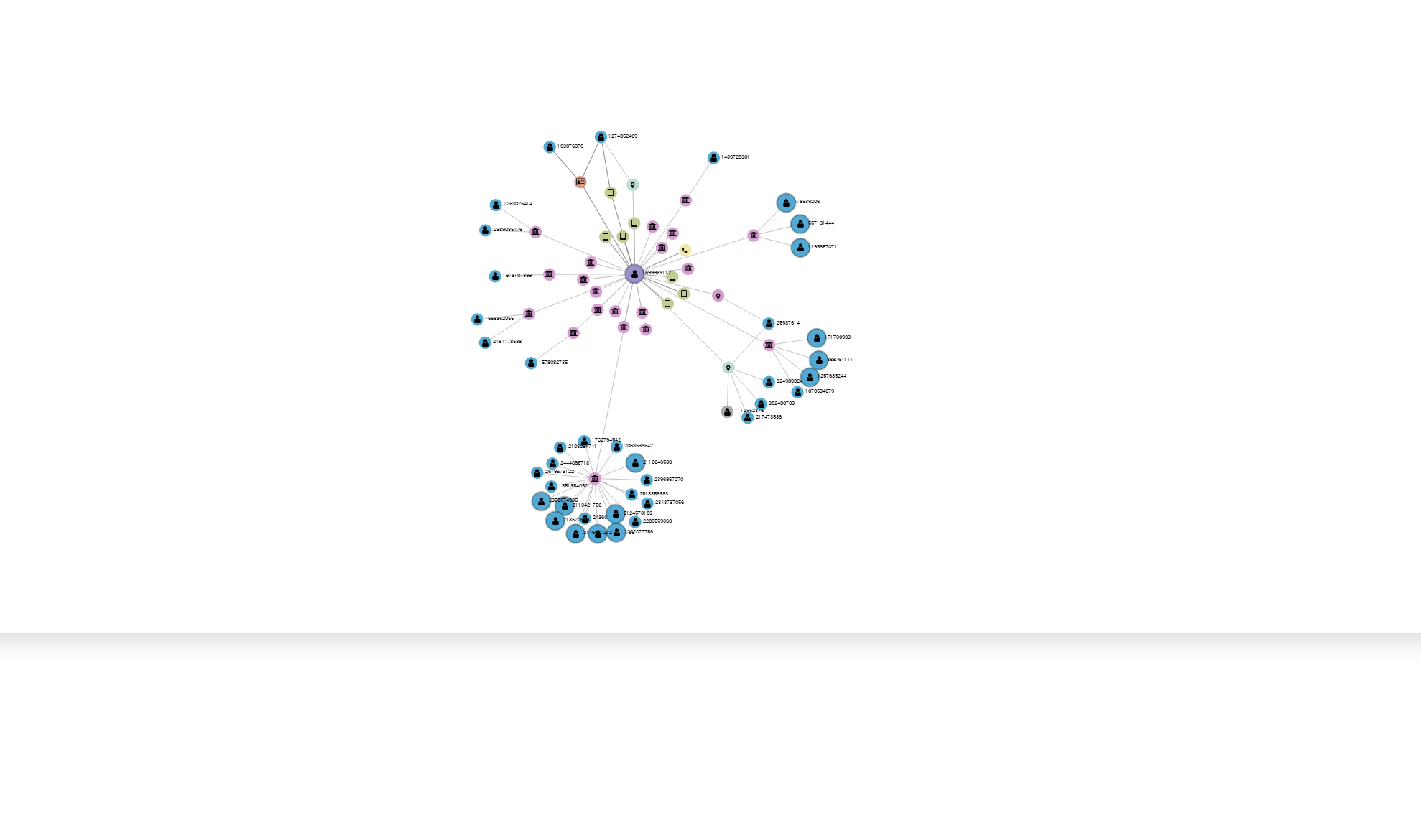
drag, startPoint x: 931, startPoint y: 684, endPoint x: 933, endPoint y: 695, distance: 11.2
click at [933, 695] on icon "device-65db375b2a81c94b849050b1  user-1699953112  1699953112 device-666169154…" at bounding box center [834, 606] width 1142 height 208
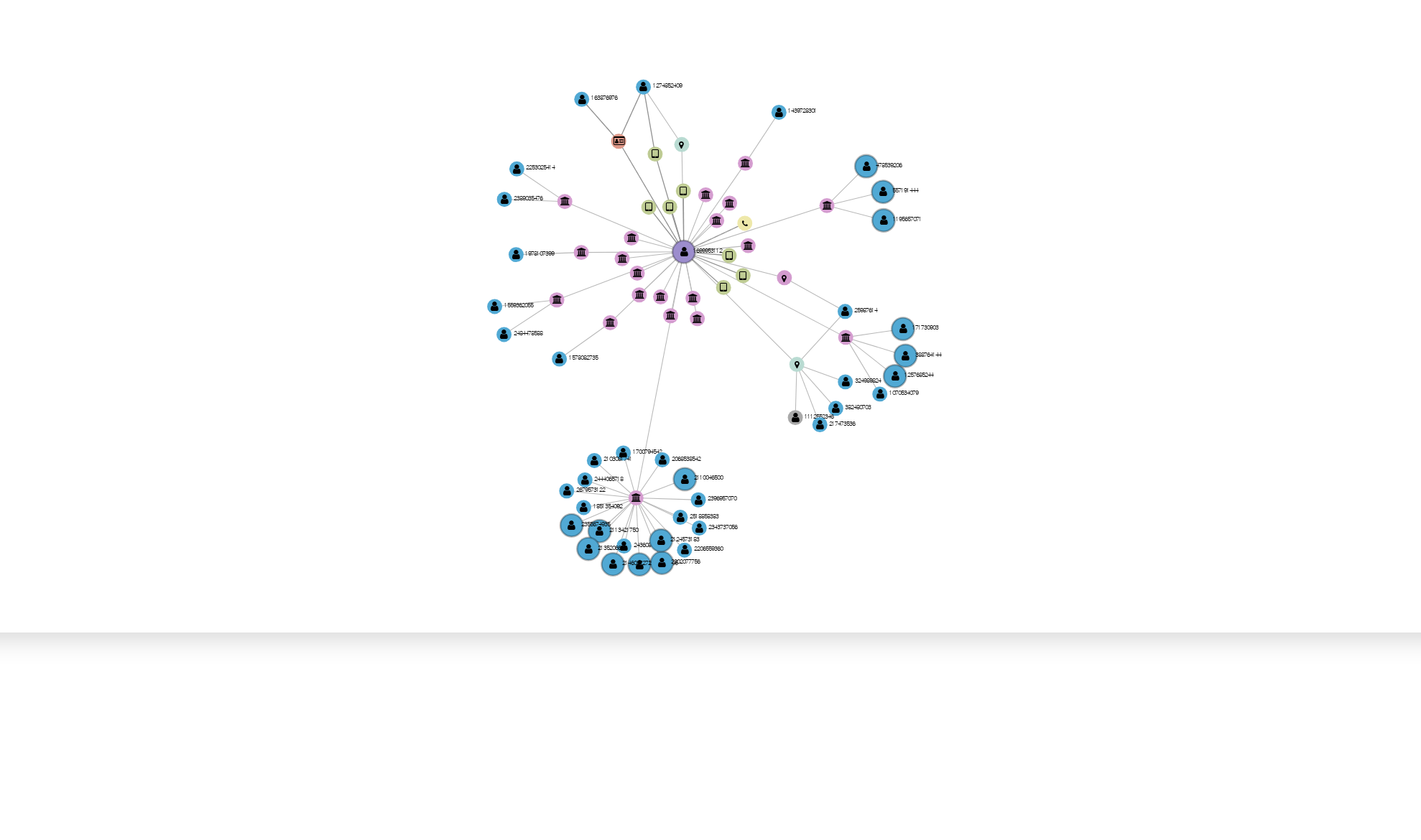
drag, startPoint x: 937, startPoint y: 684, endPoint x: 960, endPoint y: 687, distance: 23.2
click at [960, 687] on icon "device-65db375b2a81c94b849050b1  user-1699953112  1699953112 device-666169154…" at bounding box center [834, 606] width 1142 height 208
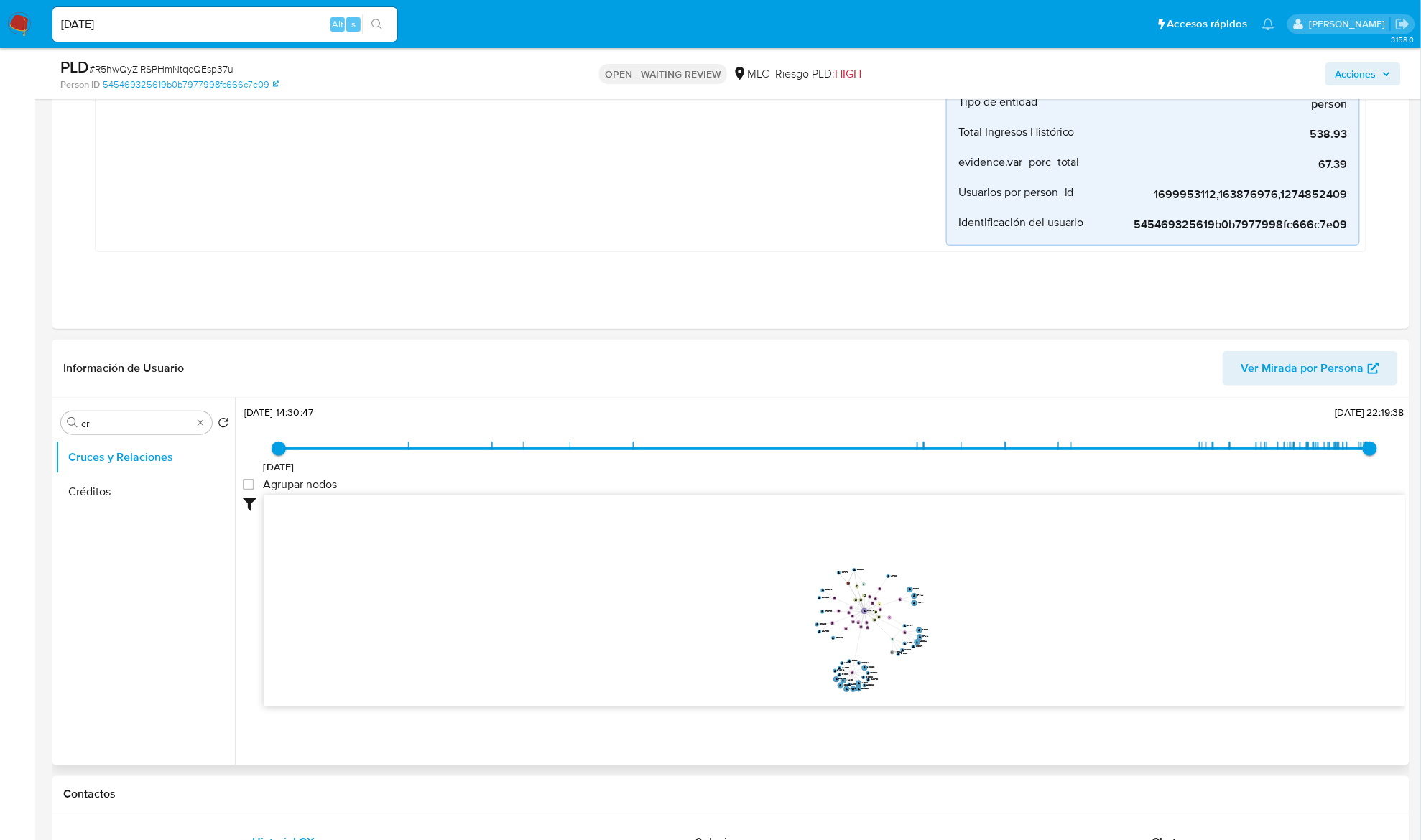
drag, startPoint x: 950, startPoint y: 680, endPoint x: 756, endPoint y: 397, distance: 343.1
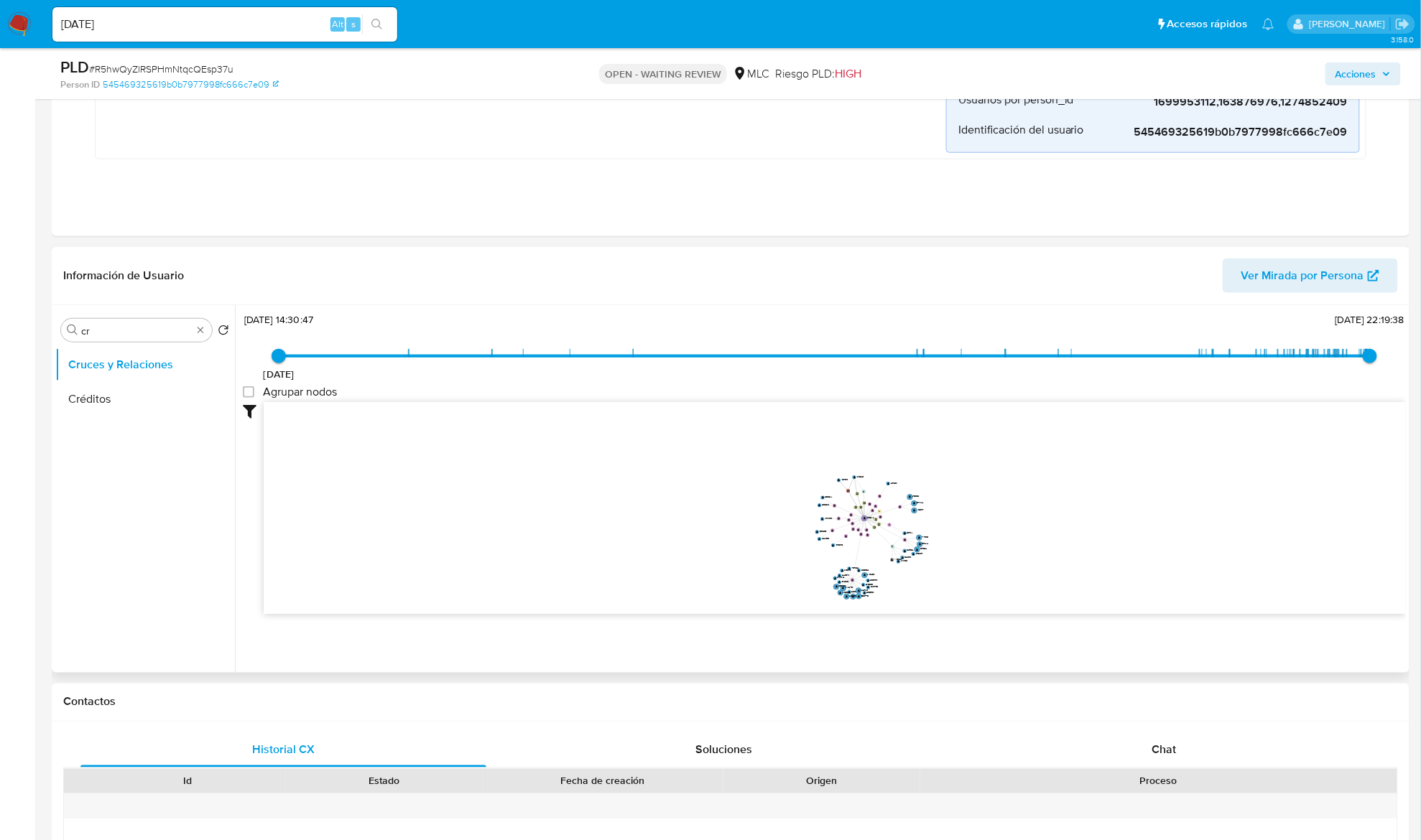
scroll to position [768, 0]
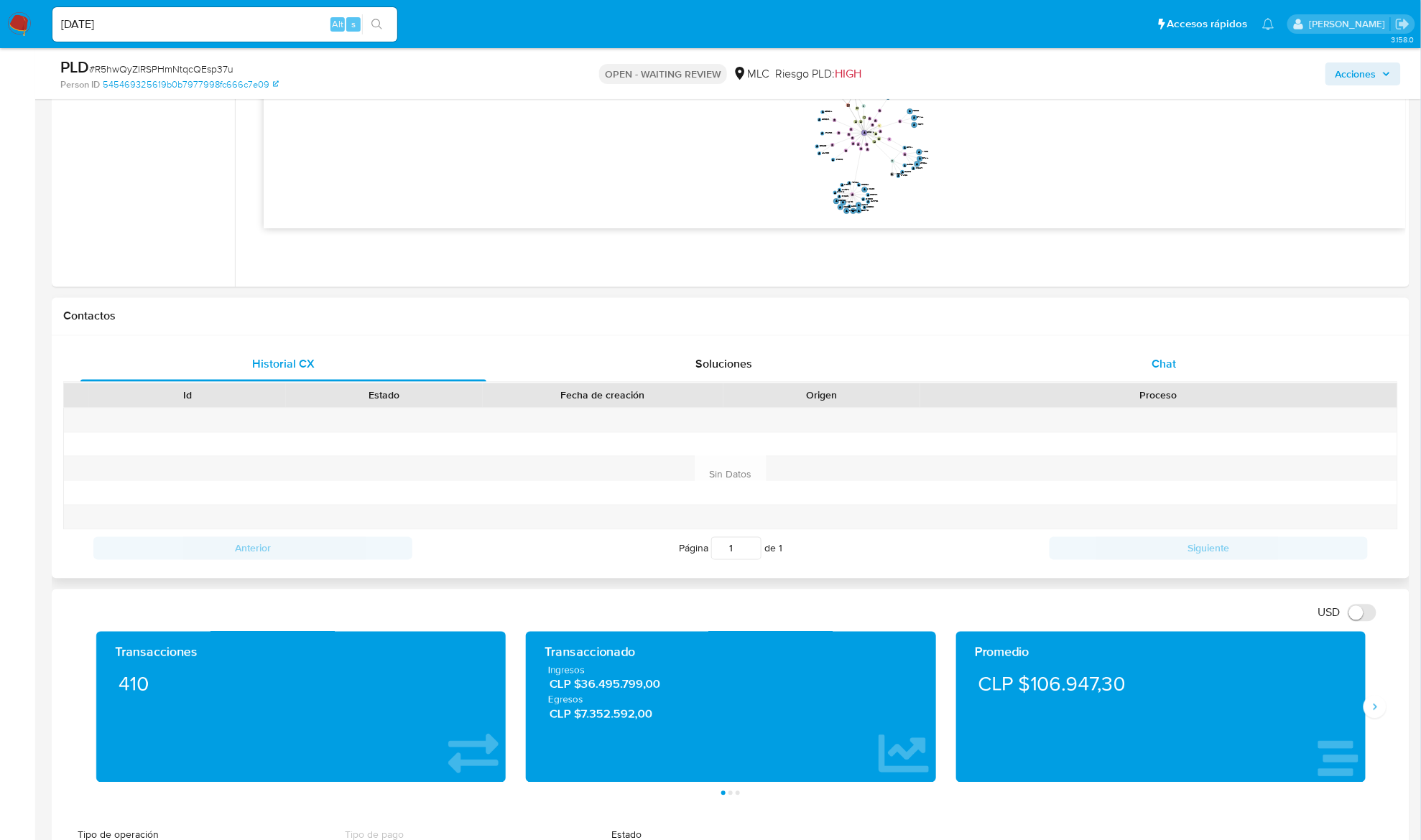
click at [1103, 378] on div "Chat" at bounding box center [1164, 364] width 406 height 34
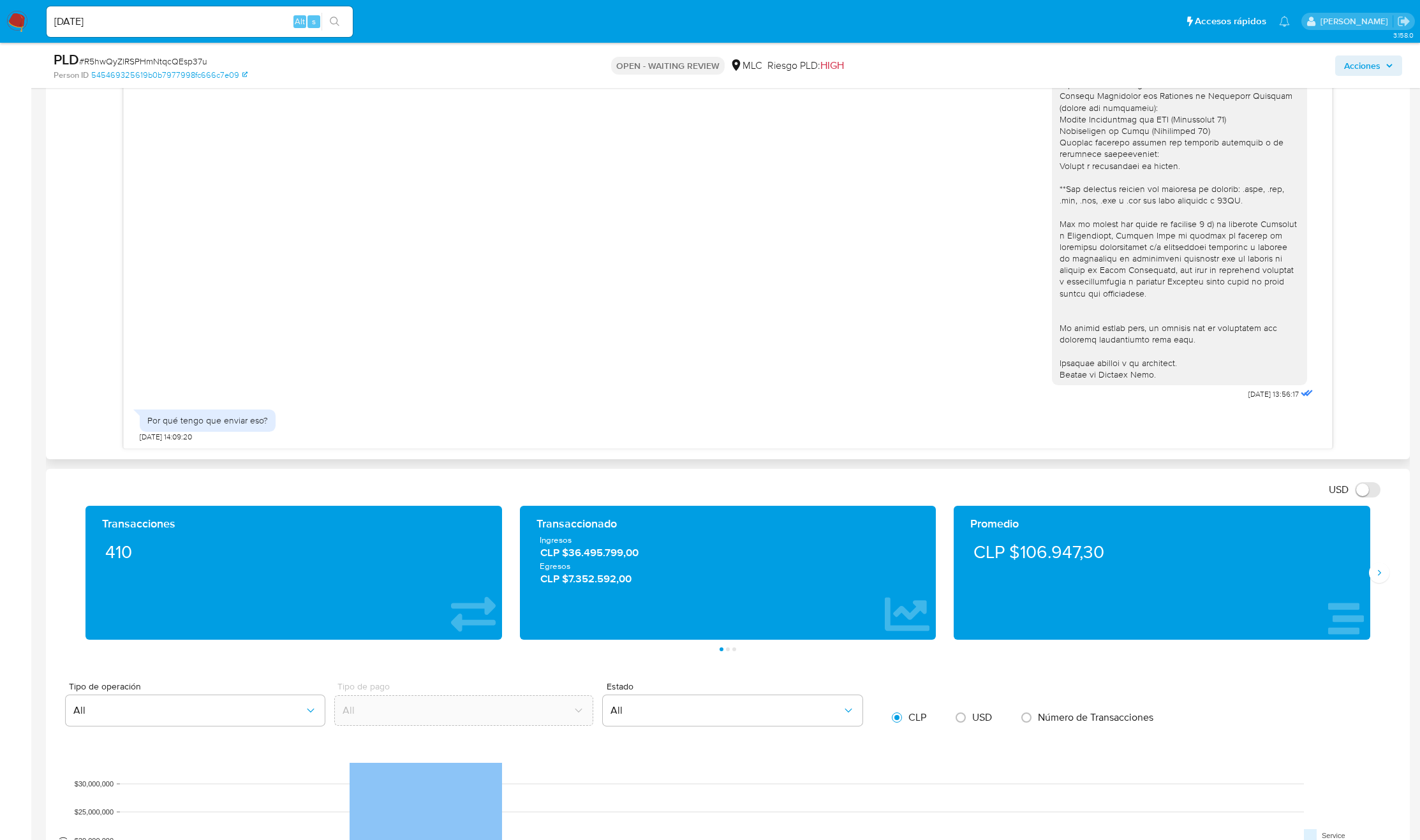
scroll to position [1129, 0]
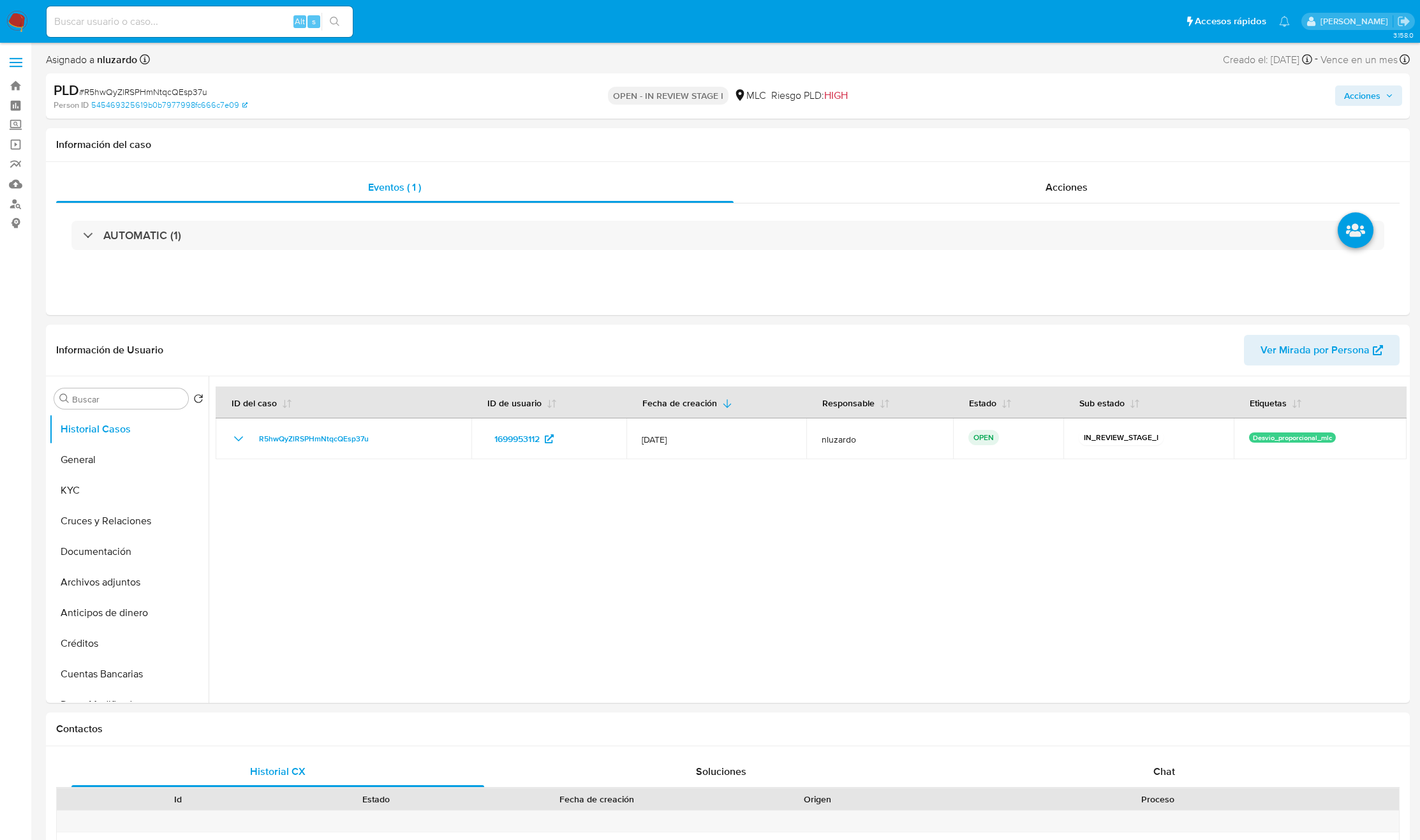
select select "10"
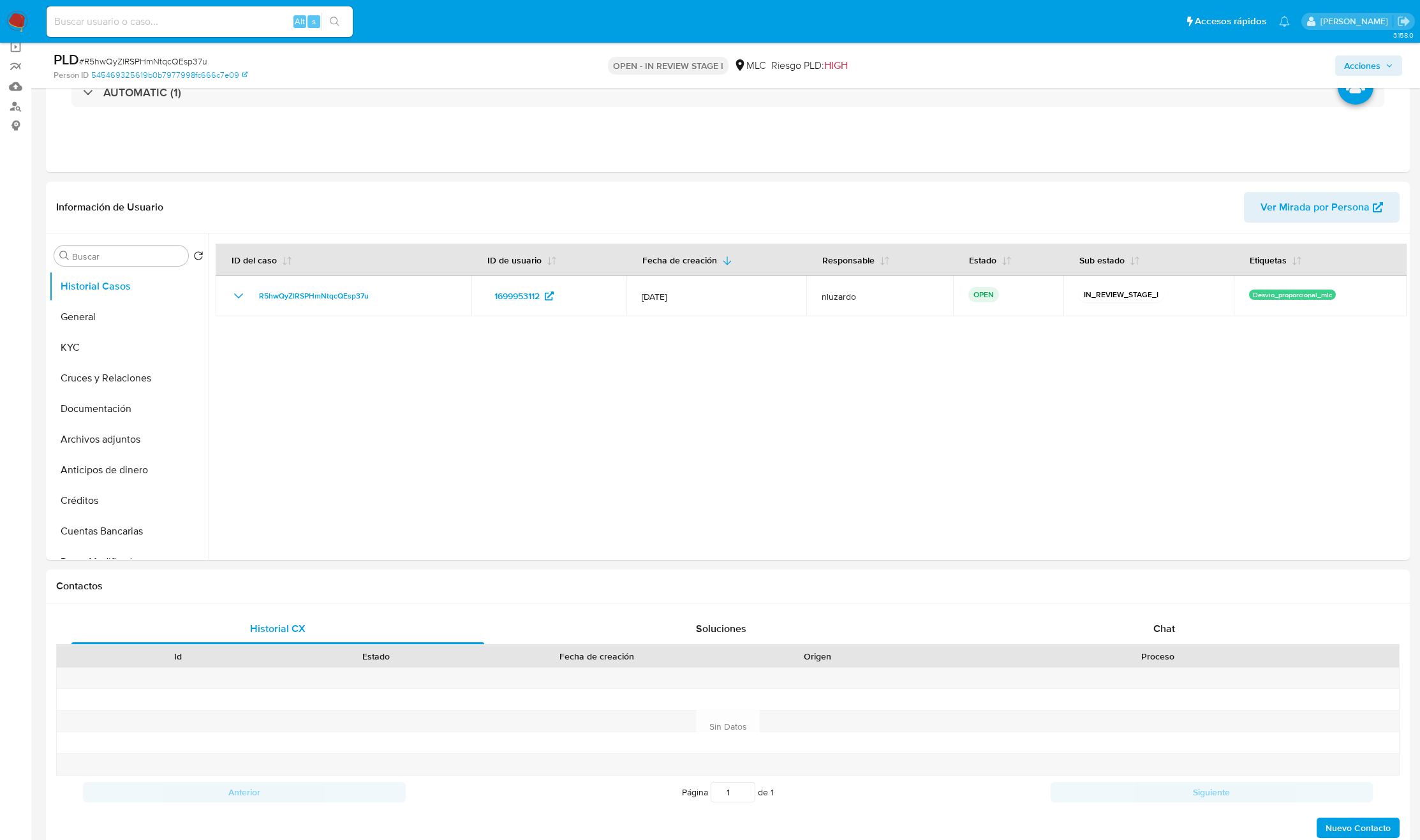
scroll to position [191, 0]
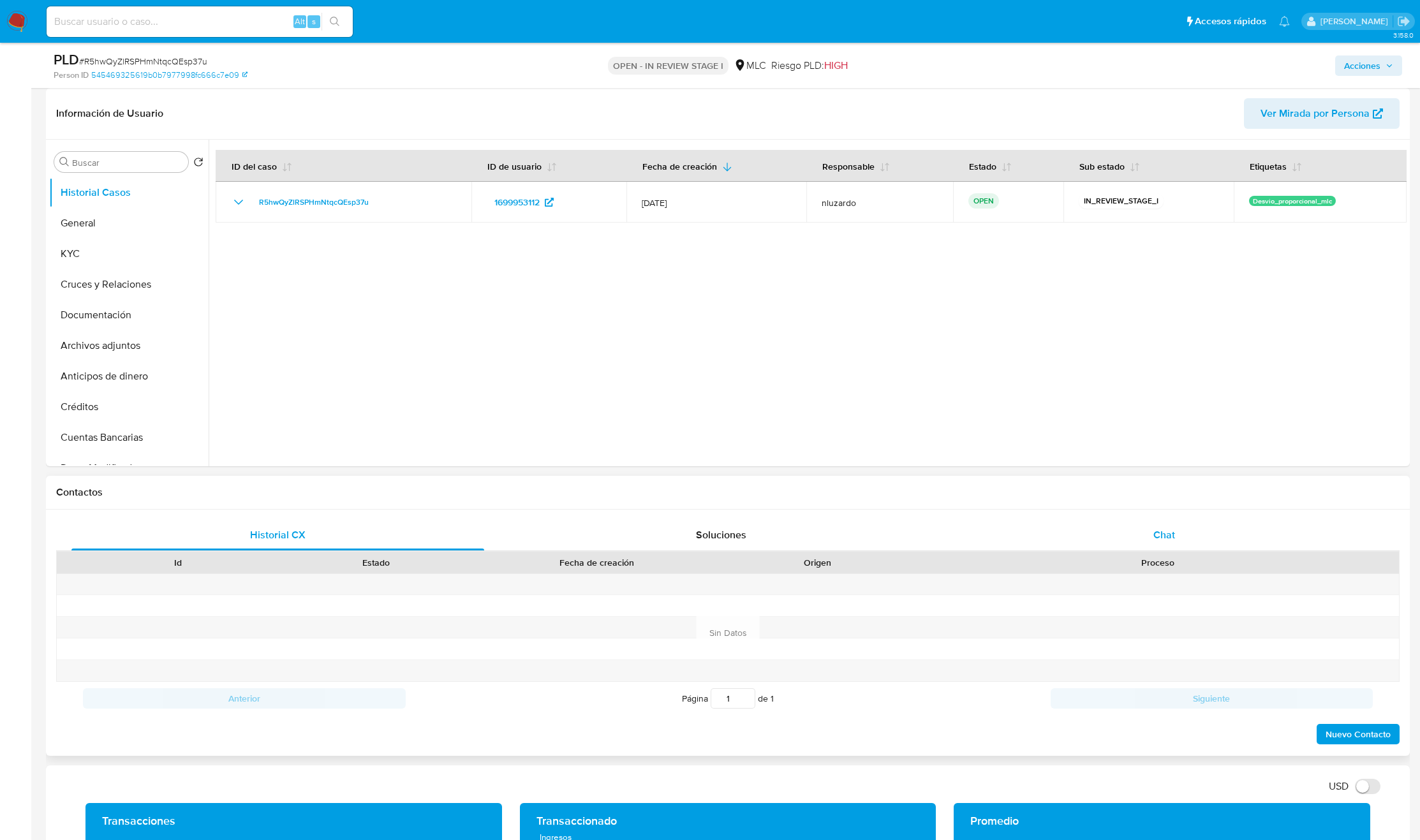
click at [1124, 534] on div "Chat" at bounding box center [1164, 535] width 412 height 31
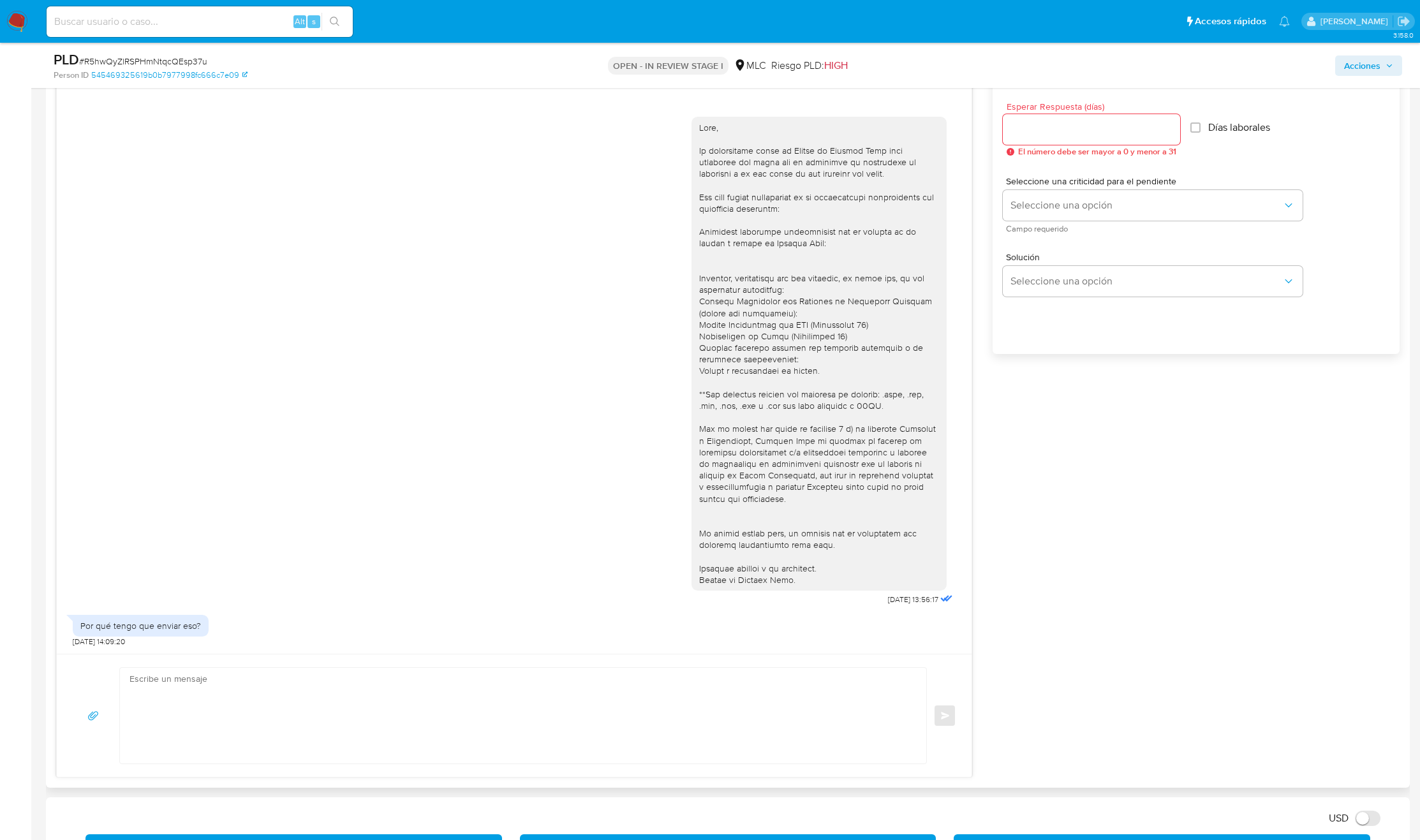
scroll to position [765, 0]
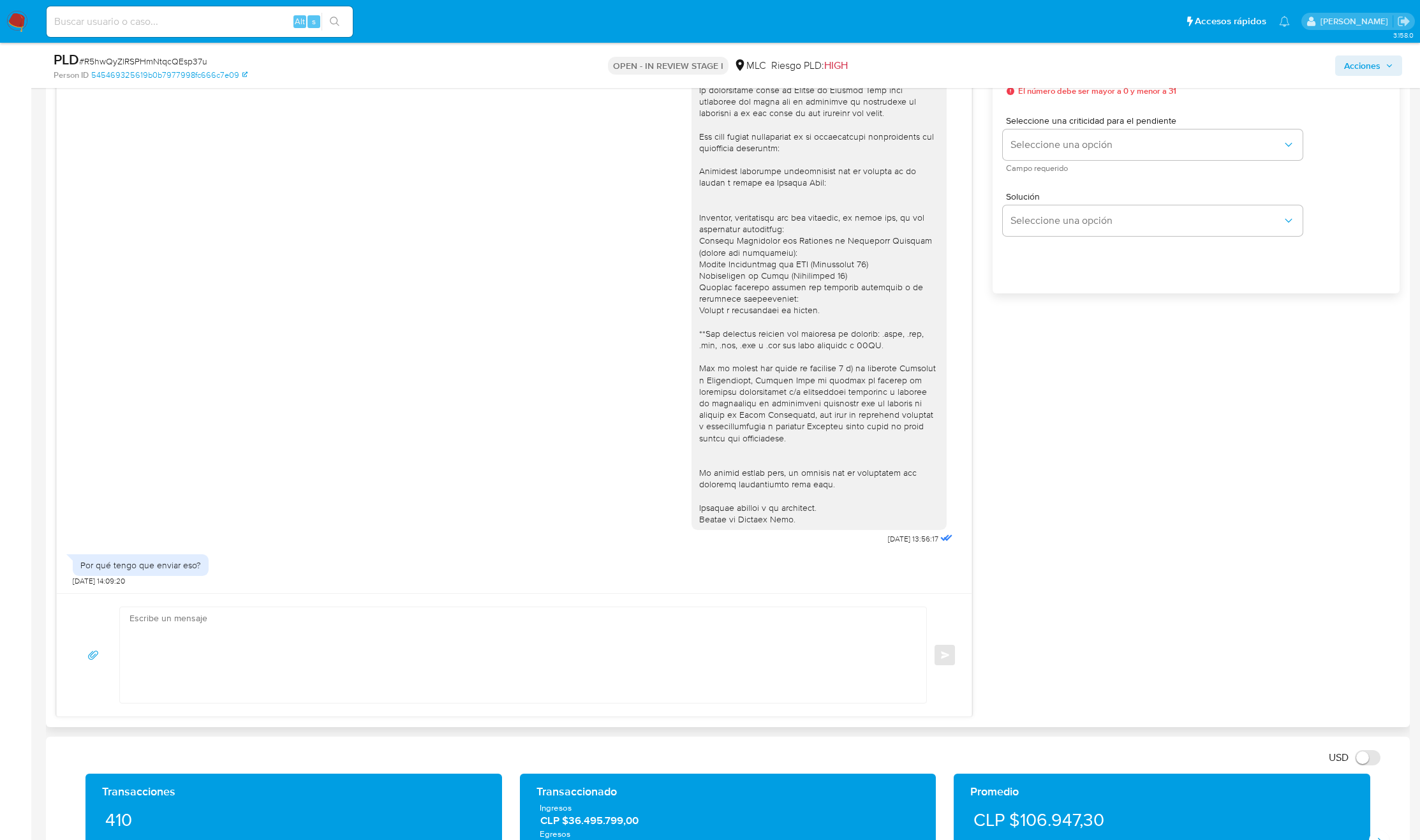
click at [244, 624] on textarea at bounding box center [520, 655] width 781 height 96
click at [251, 628] on textarea "Hola Tamara, es un gusto volver a saludarte. La información es necesaria para" at bounding box center [520, 655] width 781 height 96
type textarea "Hola Tamara, es un gusto volver a saludarte. La información es necesaria para"
click at [383, 643] on textarea "Hola Tamara, es un gusto volver a saludarte. La información es necesaria para" at bounding box center [520, 655] width 781 height 96
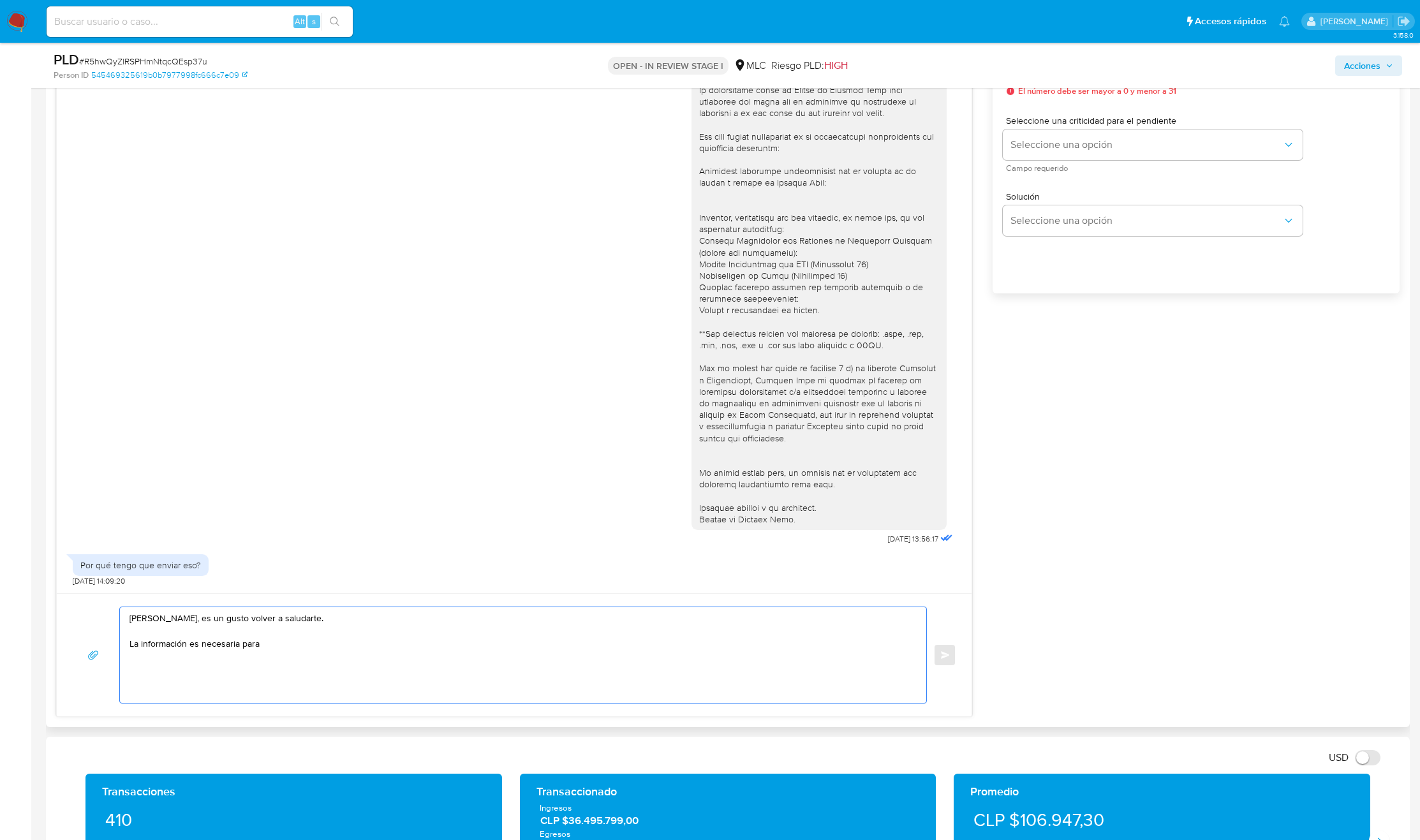
click at [383, 643] on textarea "Hola Tamara, es un gusto volver a saludarte. La información es necesaria para" at bounding box center [520, 655] width 781 height 96
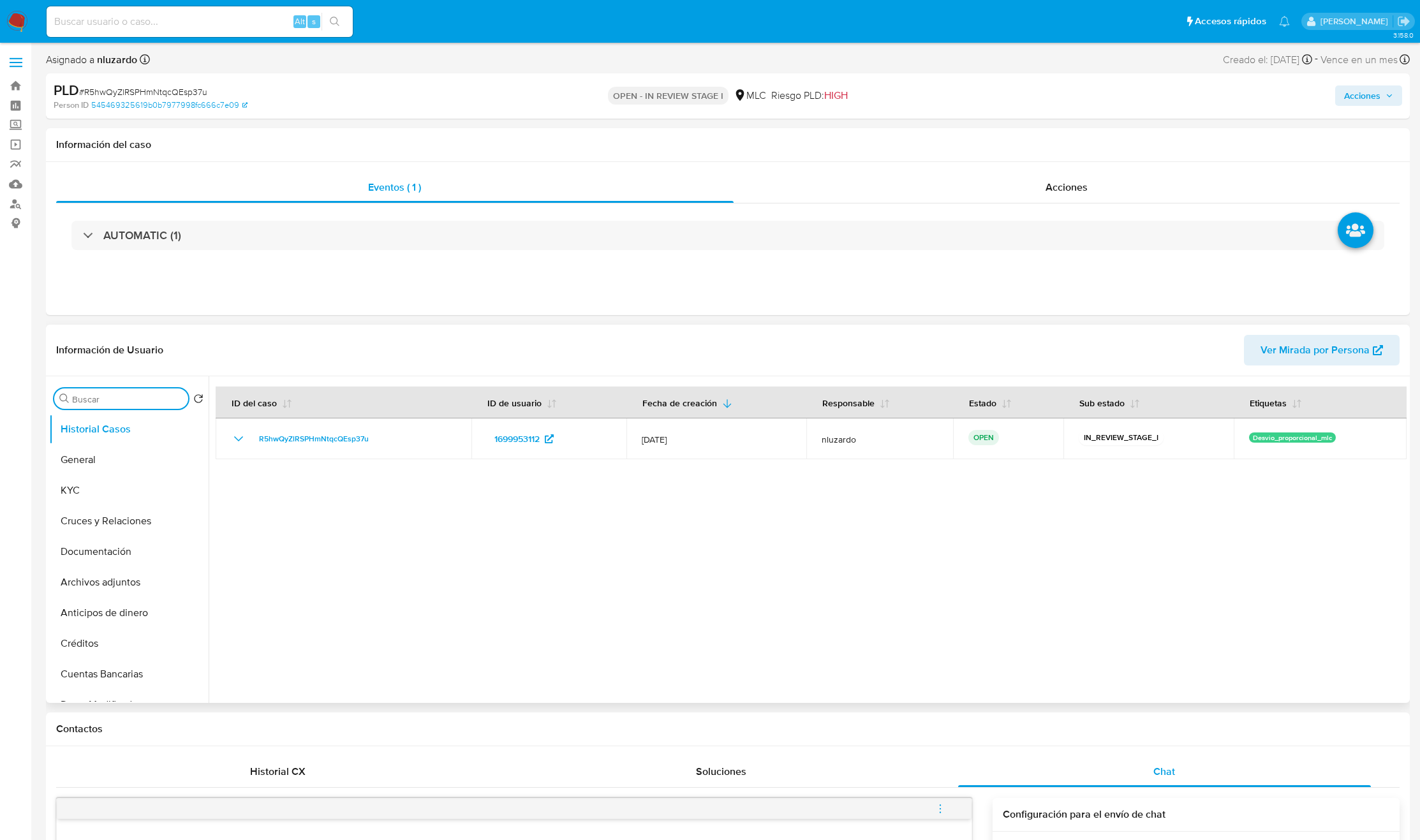
click at [88, 402] on input "Buscar" at bounding box center [128, 399] width 111 height 12
type input "DOC"
click at [91, 446] on button "Documentación" at bounding box center [123, 459] width 149 height 31
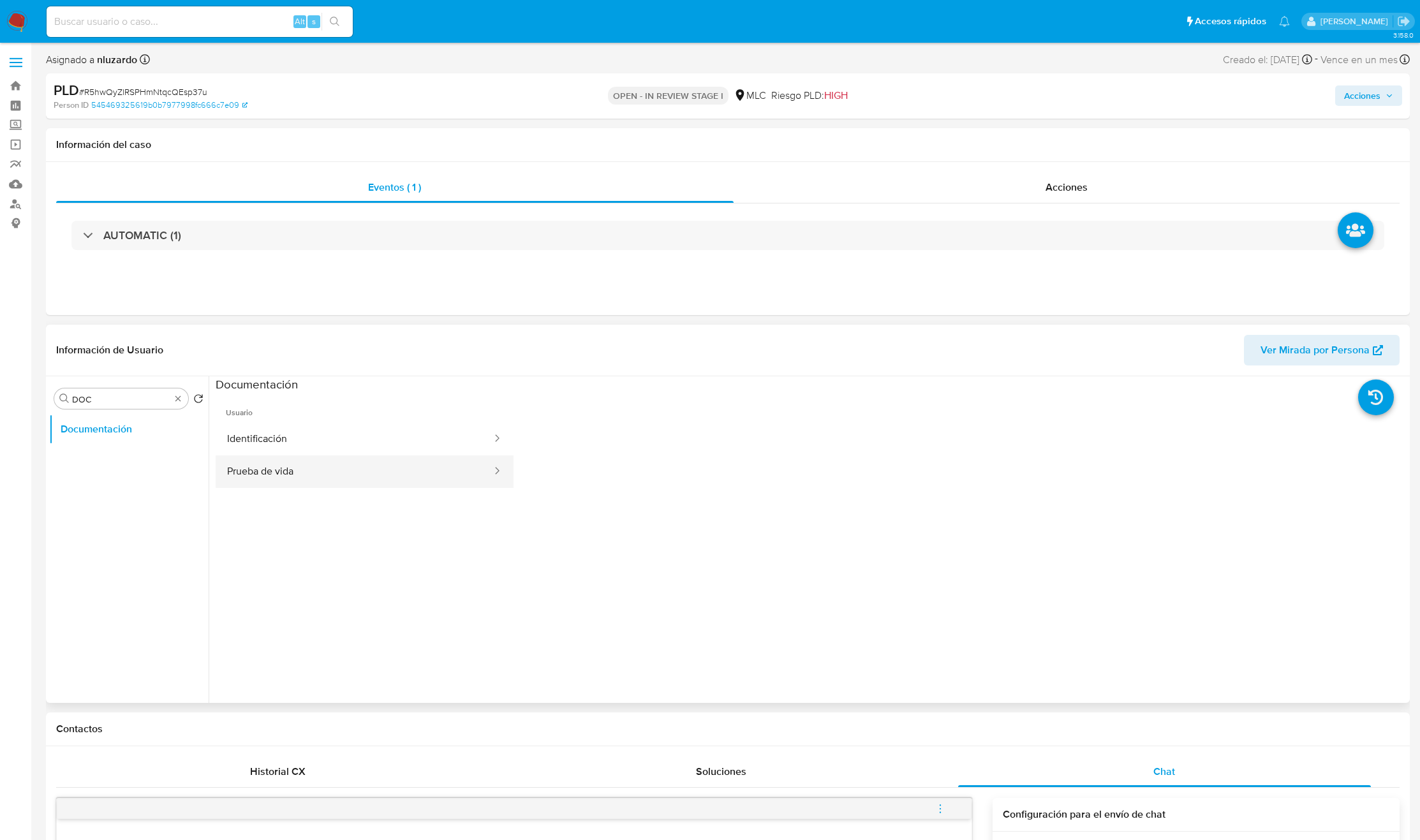
click at [314, 476] on button "Prueba de vida" at bounding box center [354, 472] width 277 height 33
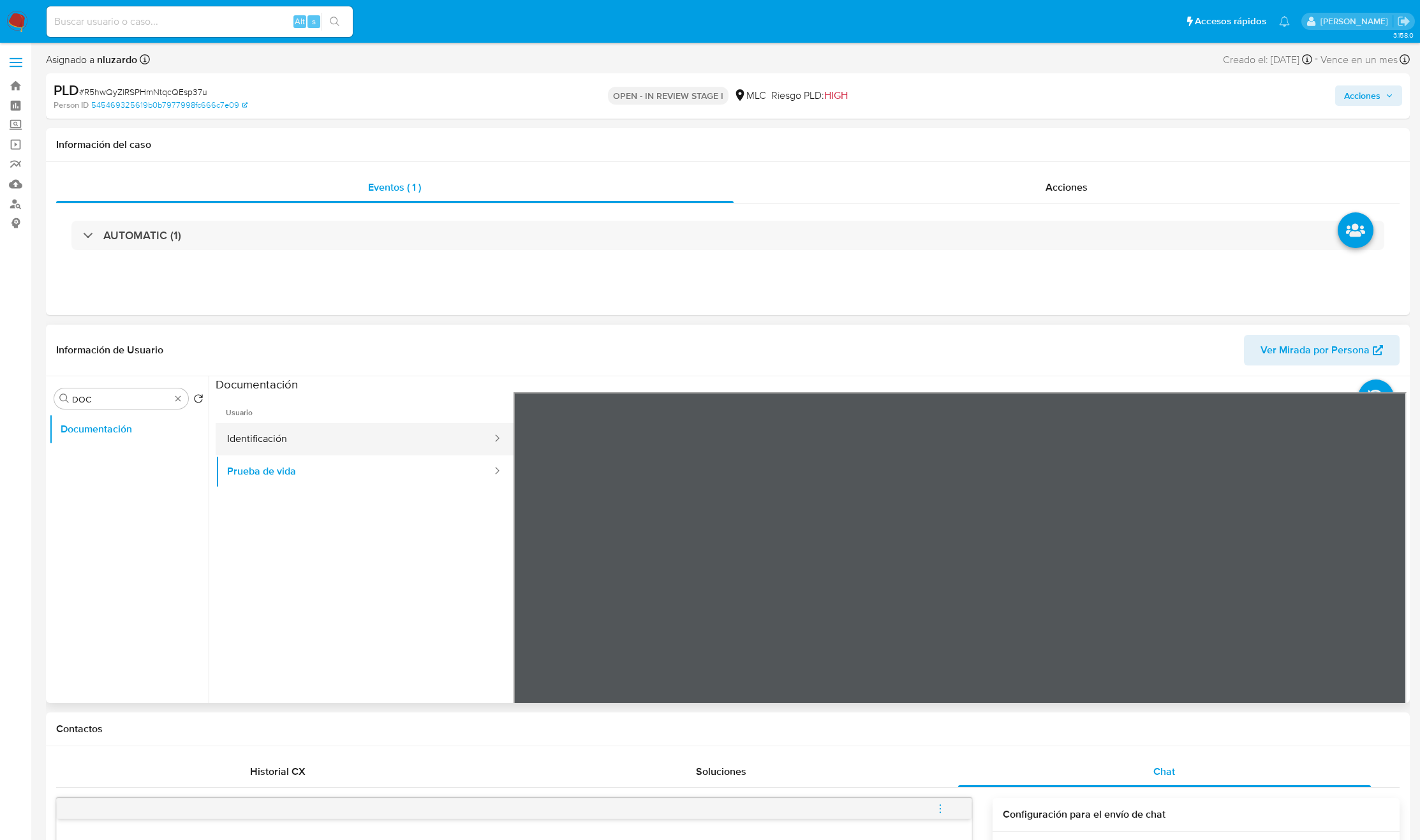
click at [362, 442] on button "Identificación" at bounding box center [354, 439] width 277 height 33
click at [339, 475] on button "Prueba de vida" at bounding box center [354, 472] width 277 height 33
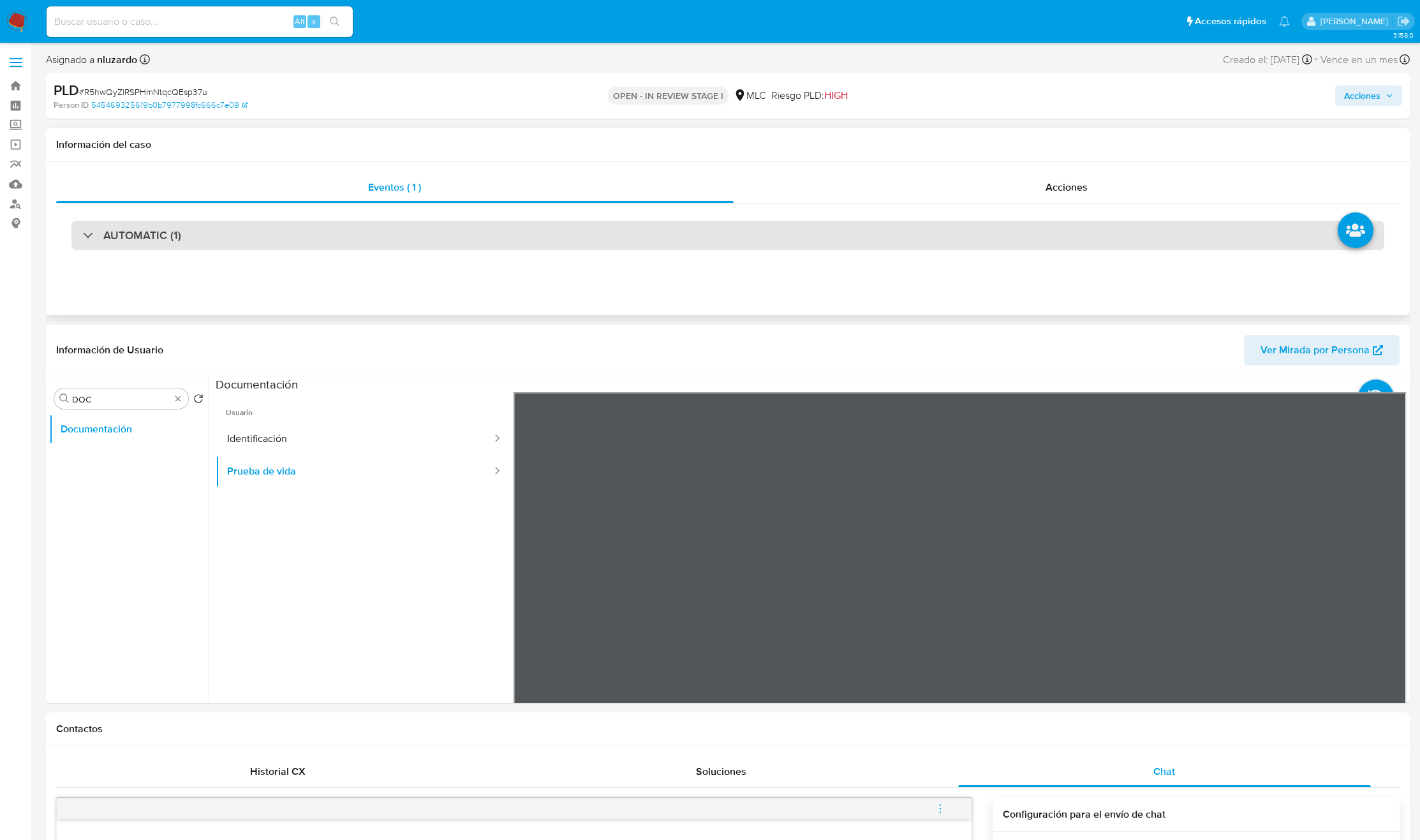
click at [339, 235] on div "AUTOMATIC (1)" at bounding box center [727, 235] width 1313 height 29
